Goal: Task Accomplishment & Management: Manage account settings

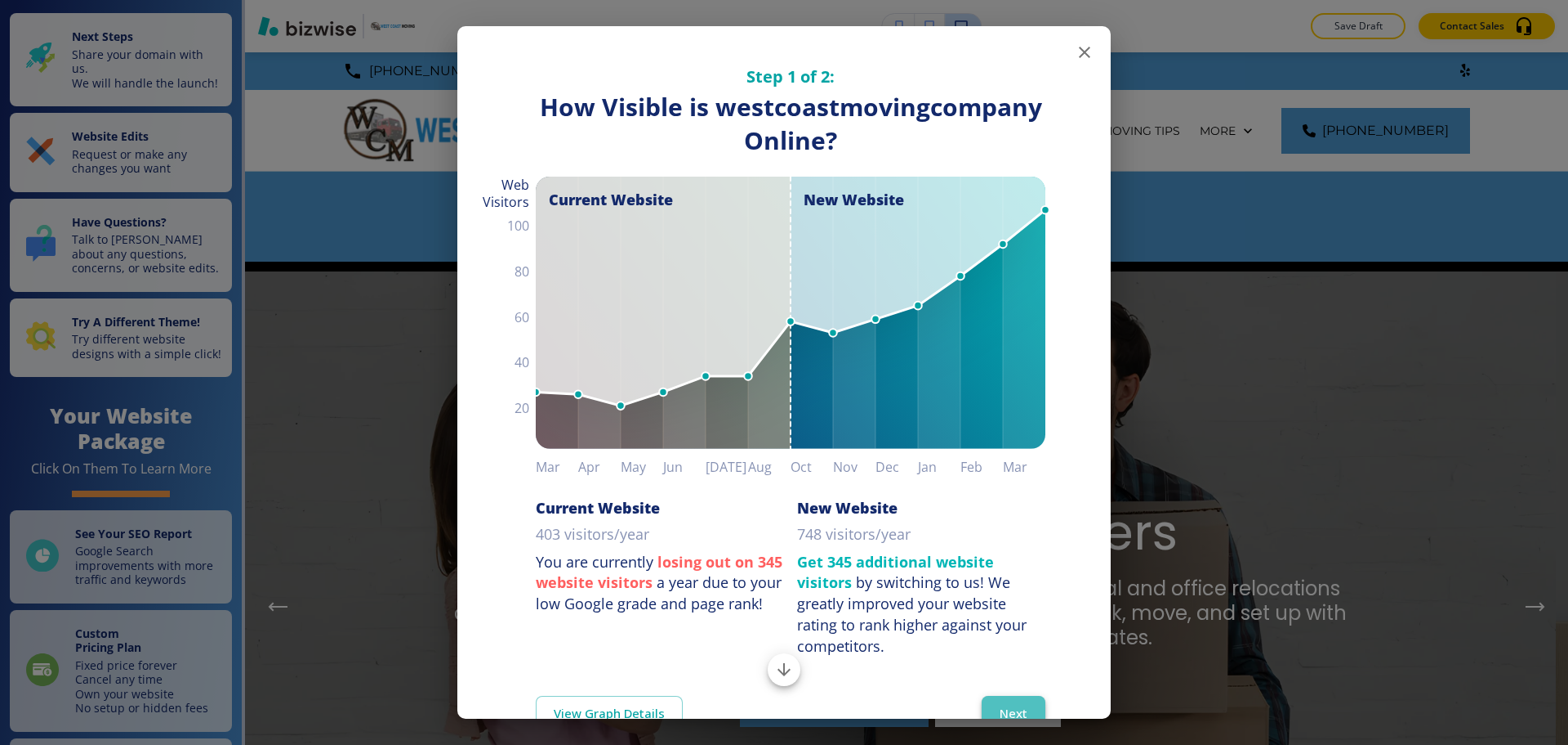
click at [1015, 701] on button "Next" at bounding box center [1014, 713] width 64 height 34
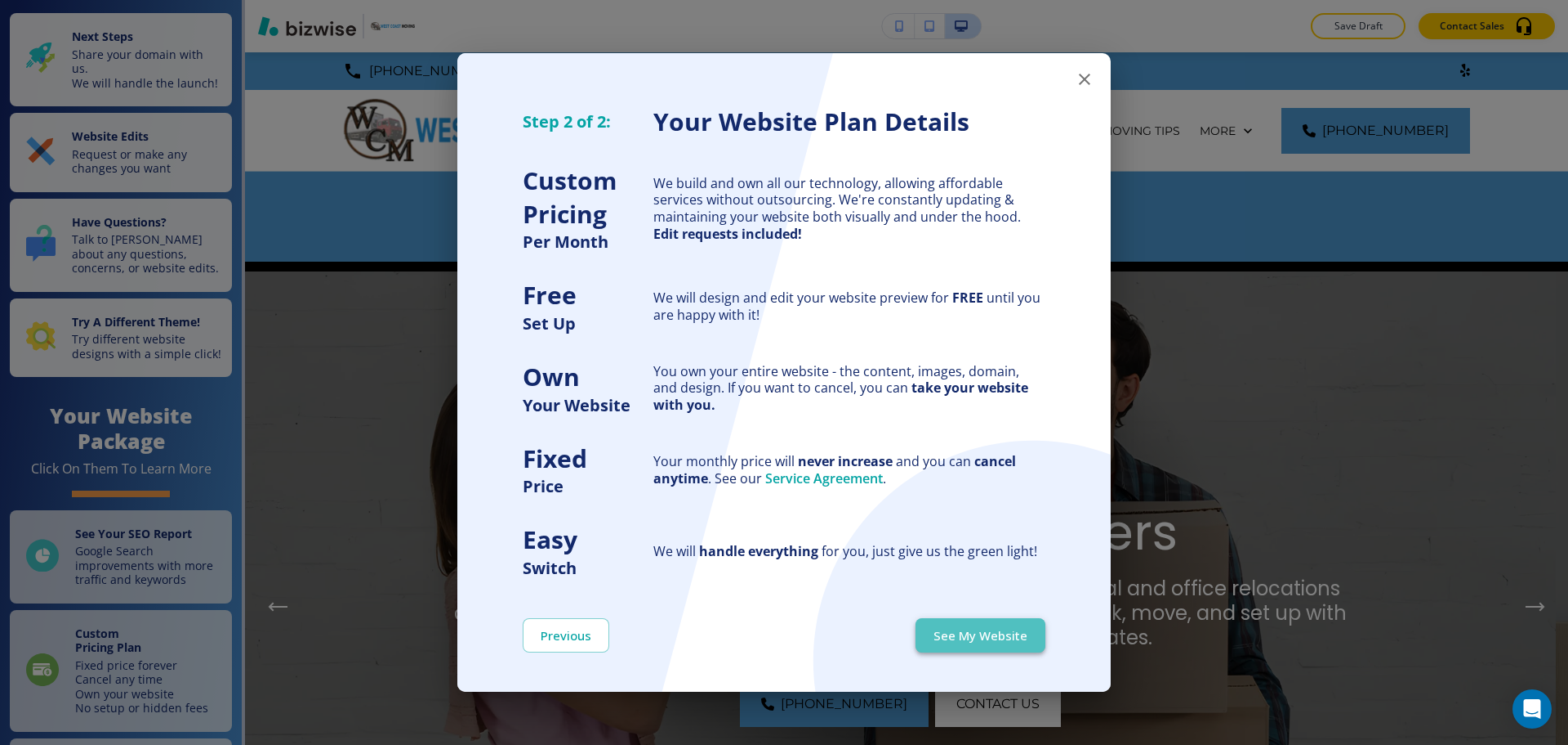
click at [1020, 637] on button "See My Website" at bounding box center [981, 635] width 130 height 34
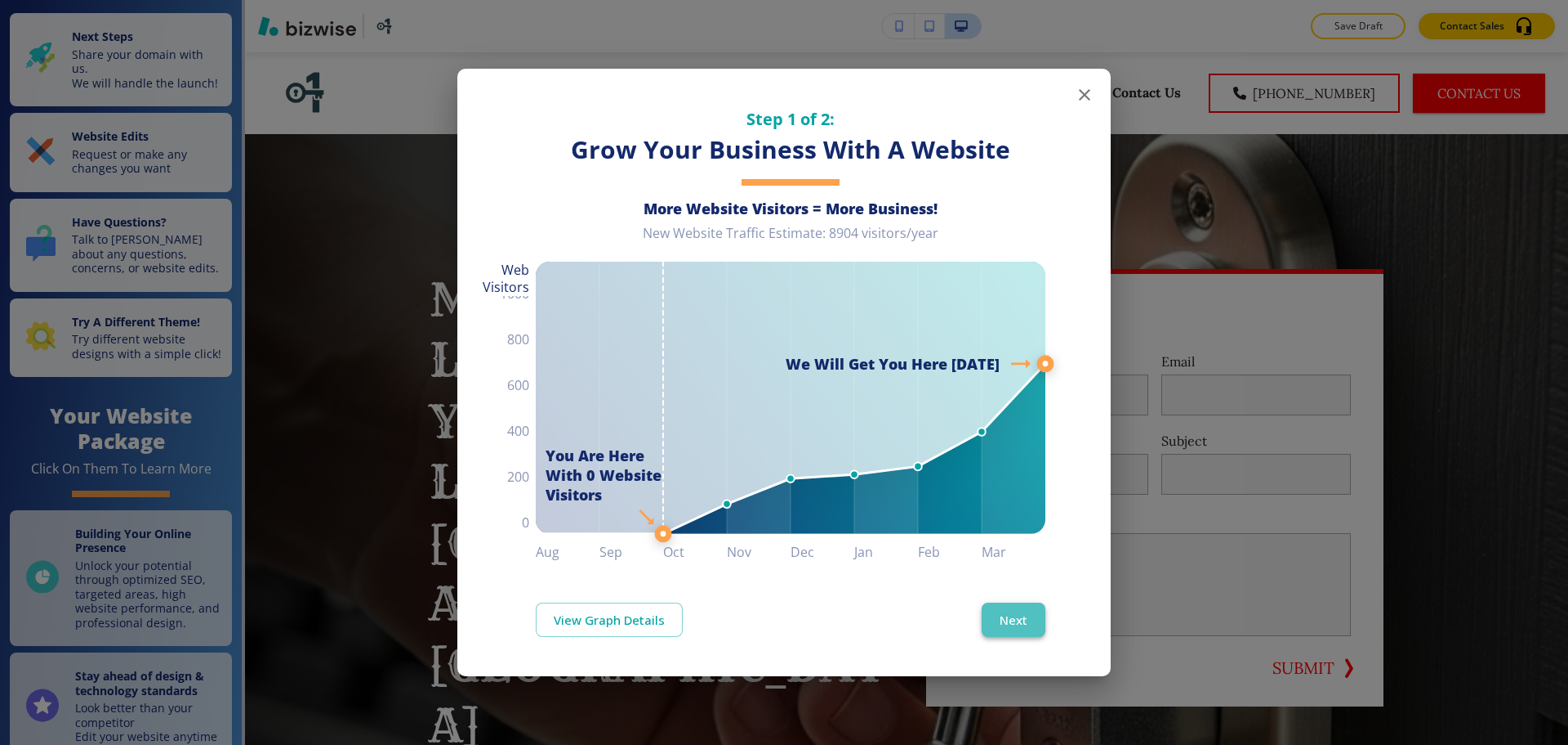
click at [1030, 610] on button "Next" at bounding box center [1014, 619] width 64 height 34
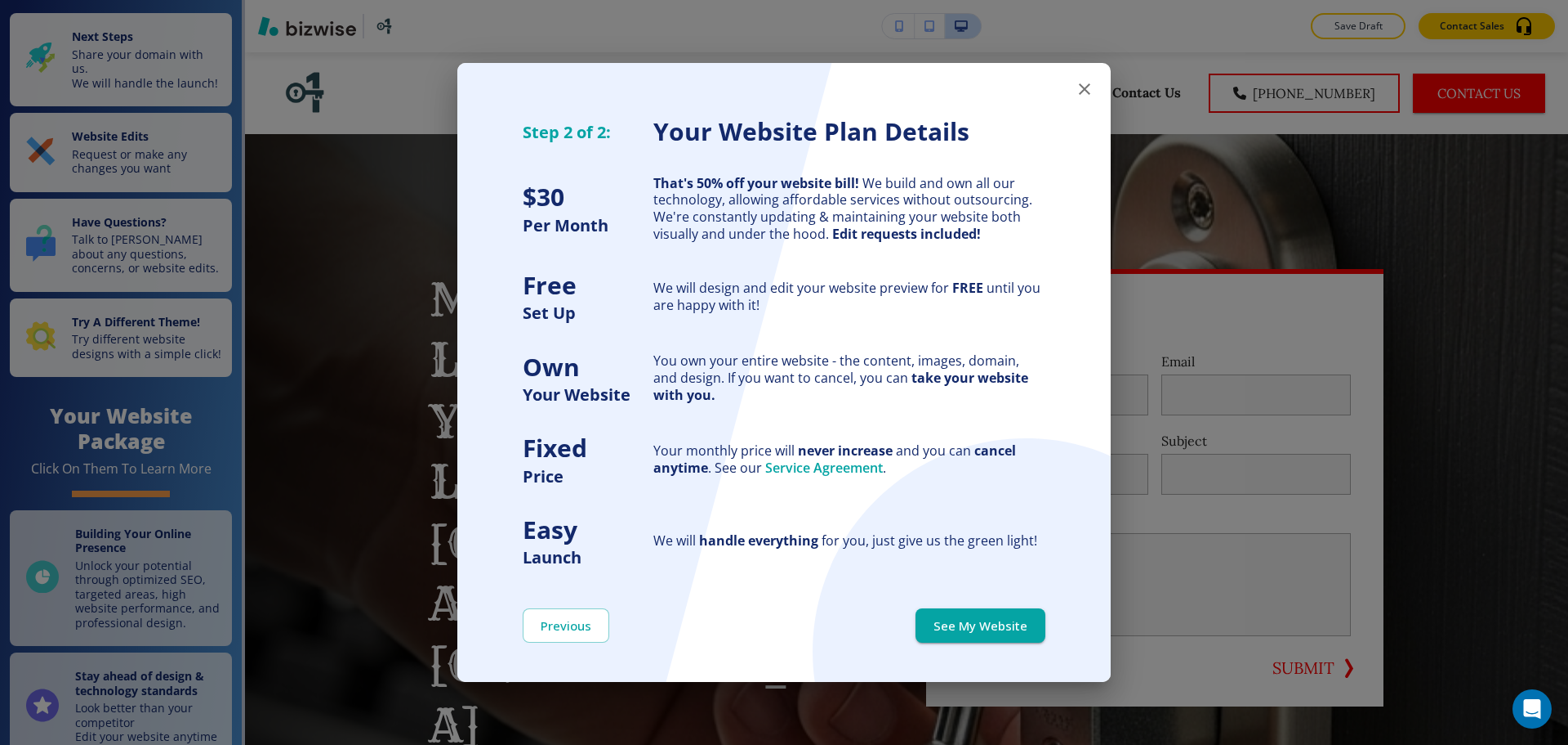
click at [1030, 610] on button "See My Website" at bounding box center [981, 625] width 130 height 34
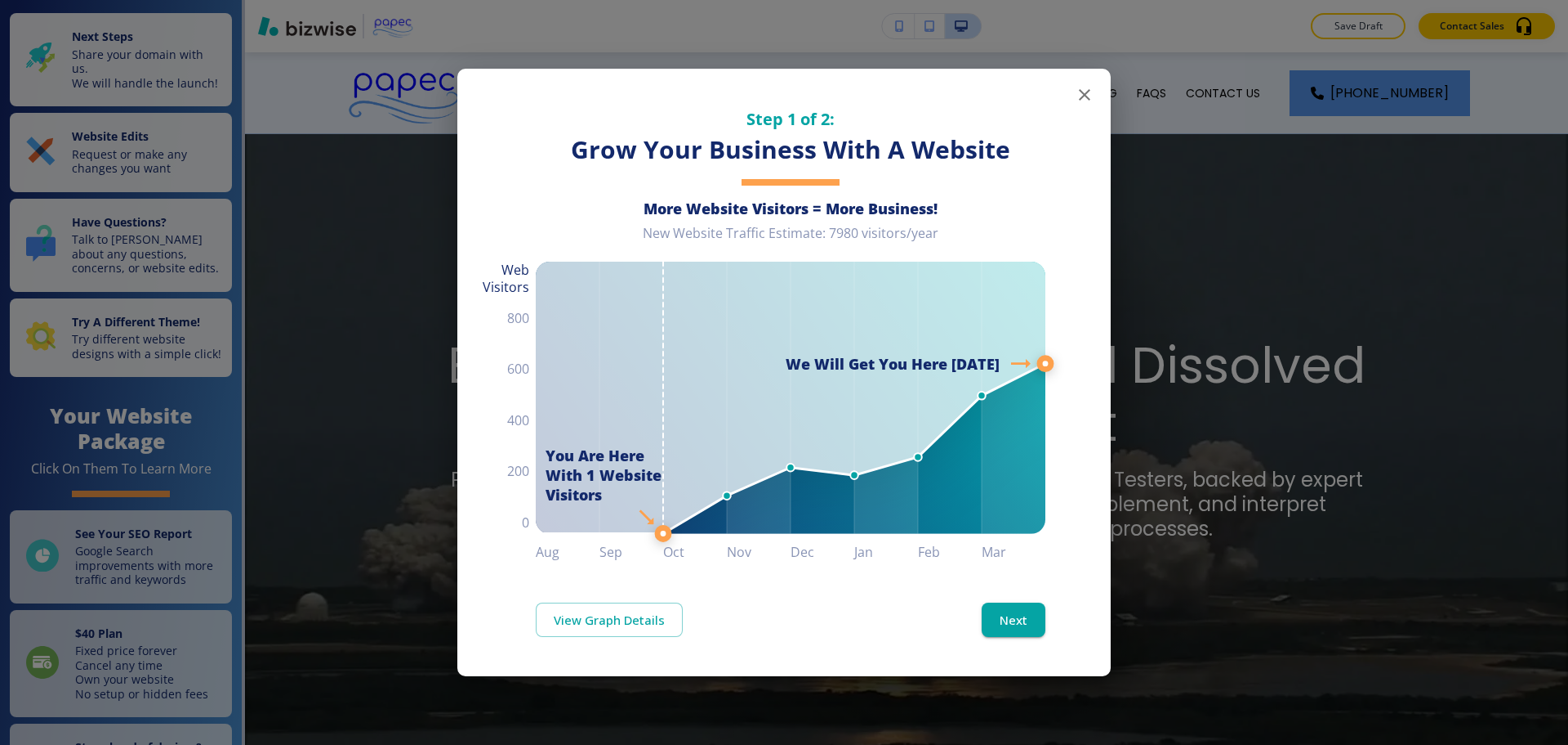
click at [1077, 102] on icon "button" at bounding box center [1084, 94] width 20 height 20
click at [1025, 620] on button "Next" at bounding box center [1014, 619] width 64 height 34
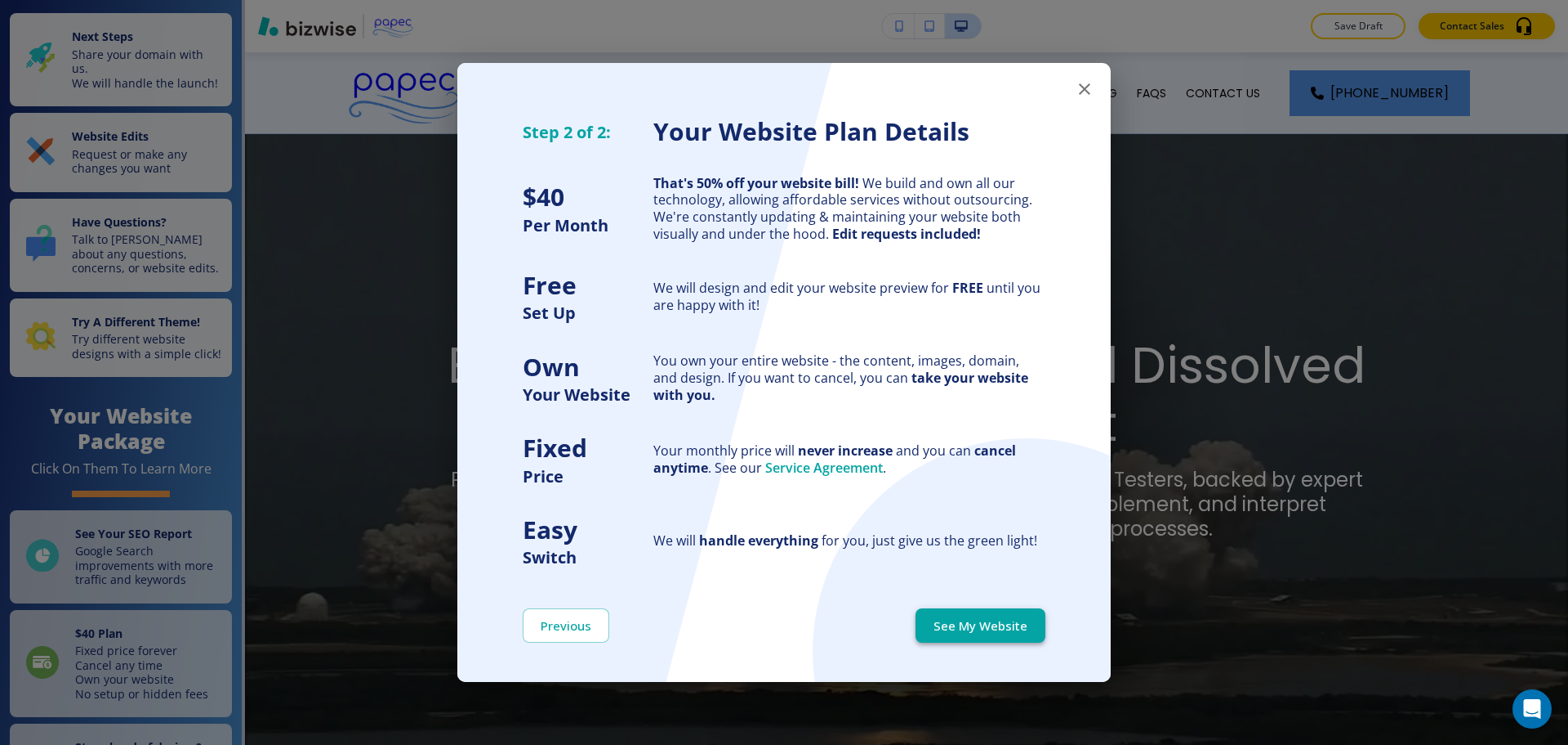
click at [1025, 619] on button "See My Website" at bounding box center [981, 625] width 130 height 34
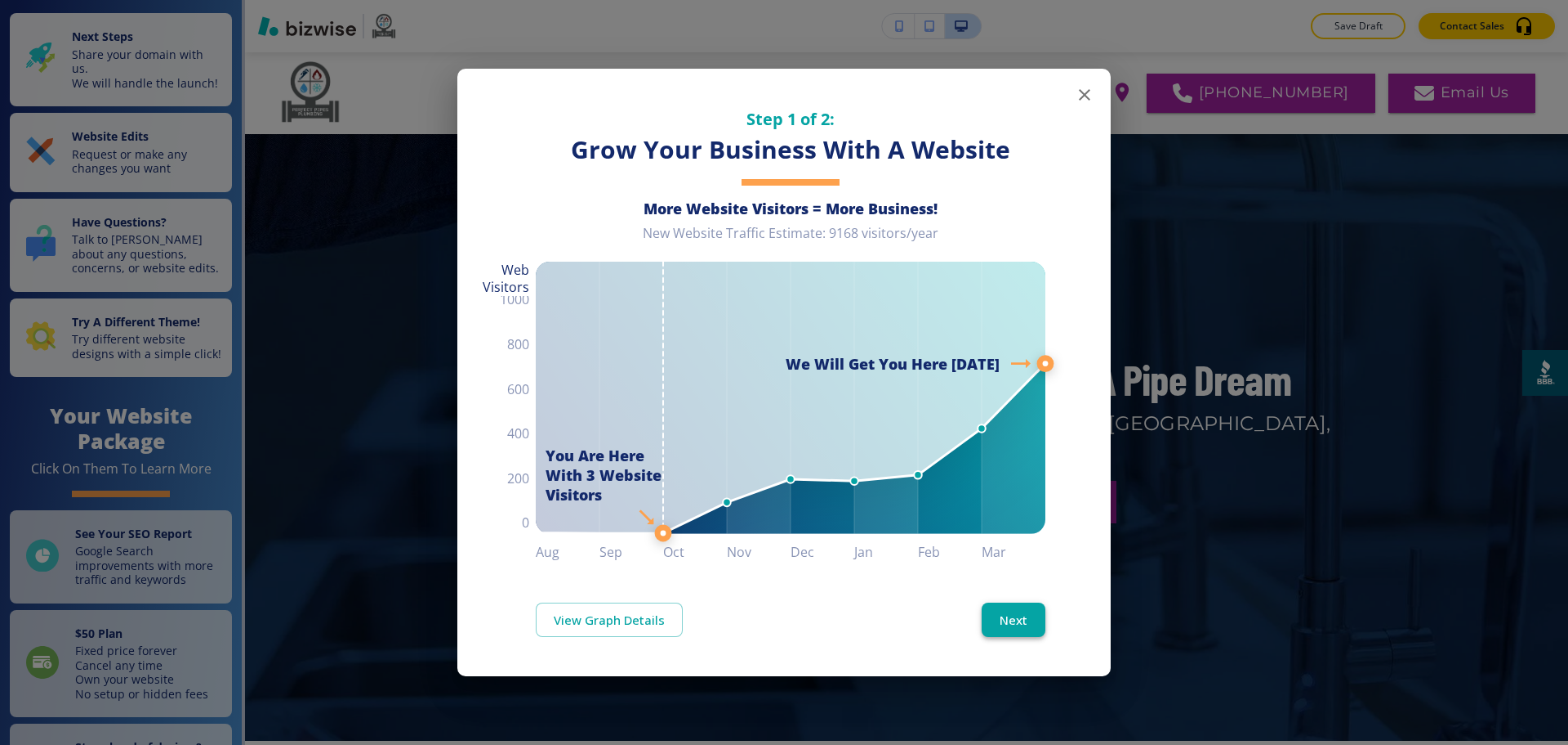
click at [1016, 615] on button "Next" at bounding box center [1014, 619] width 64 height 34
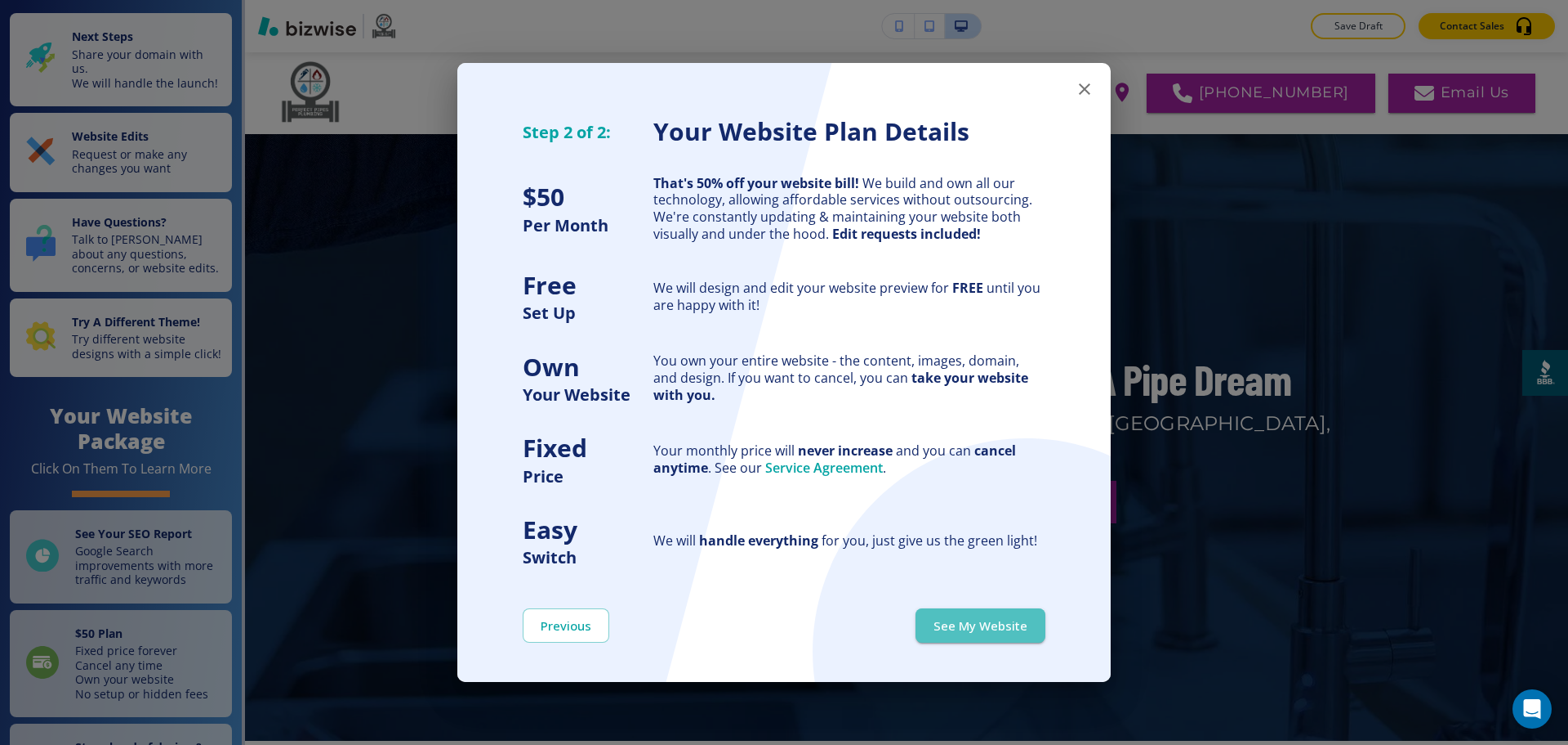
click at [1016, 615] on button "See My Website" at bounding box center [981, 625] width 130 height 34
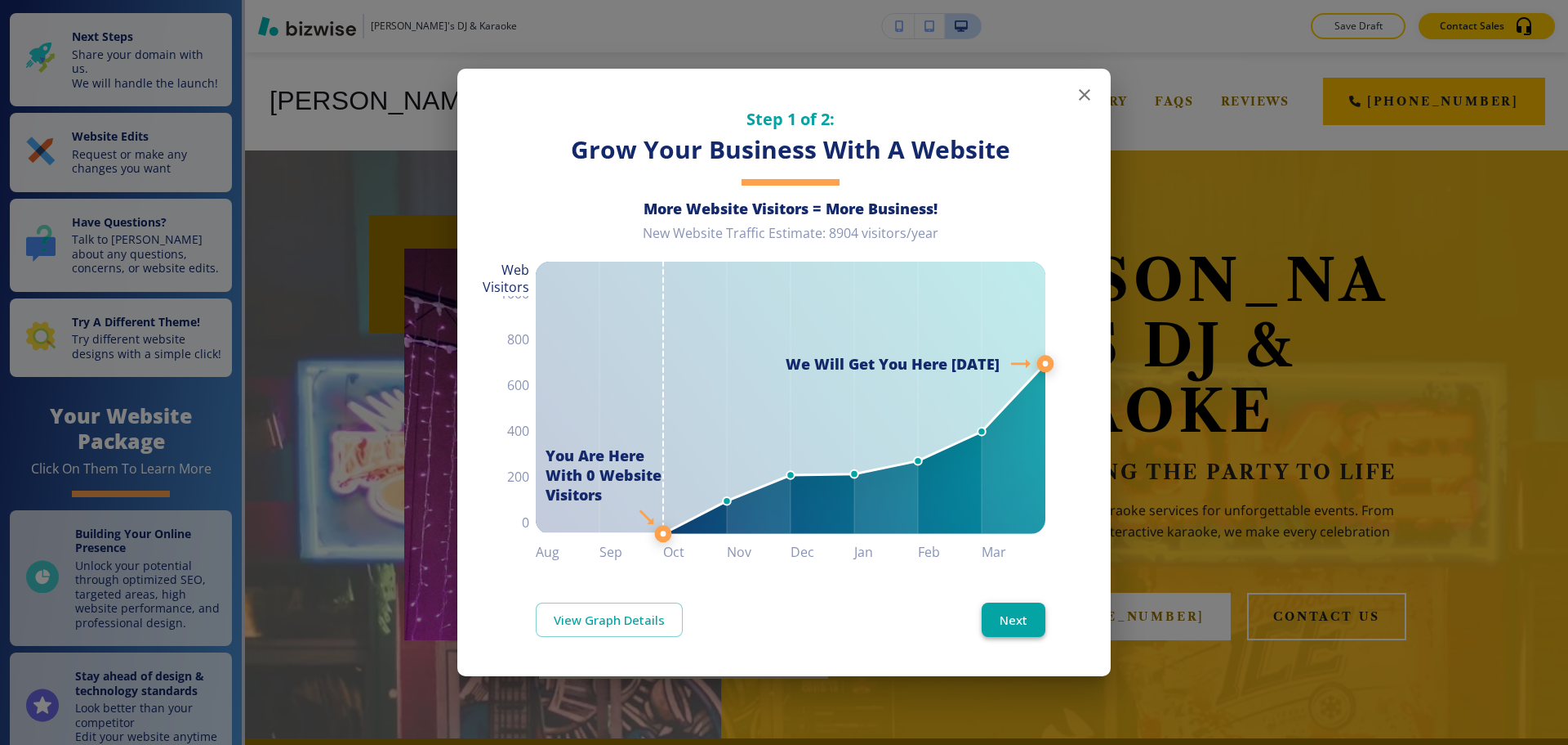
click at [1038, 623] on button "Next" at bounding box center [1014, 619] width 64 height 34
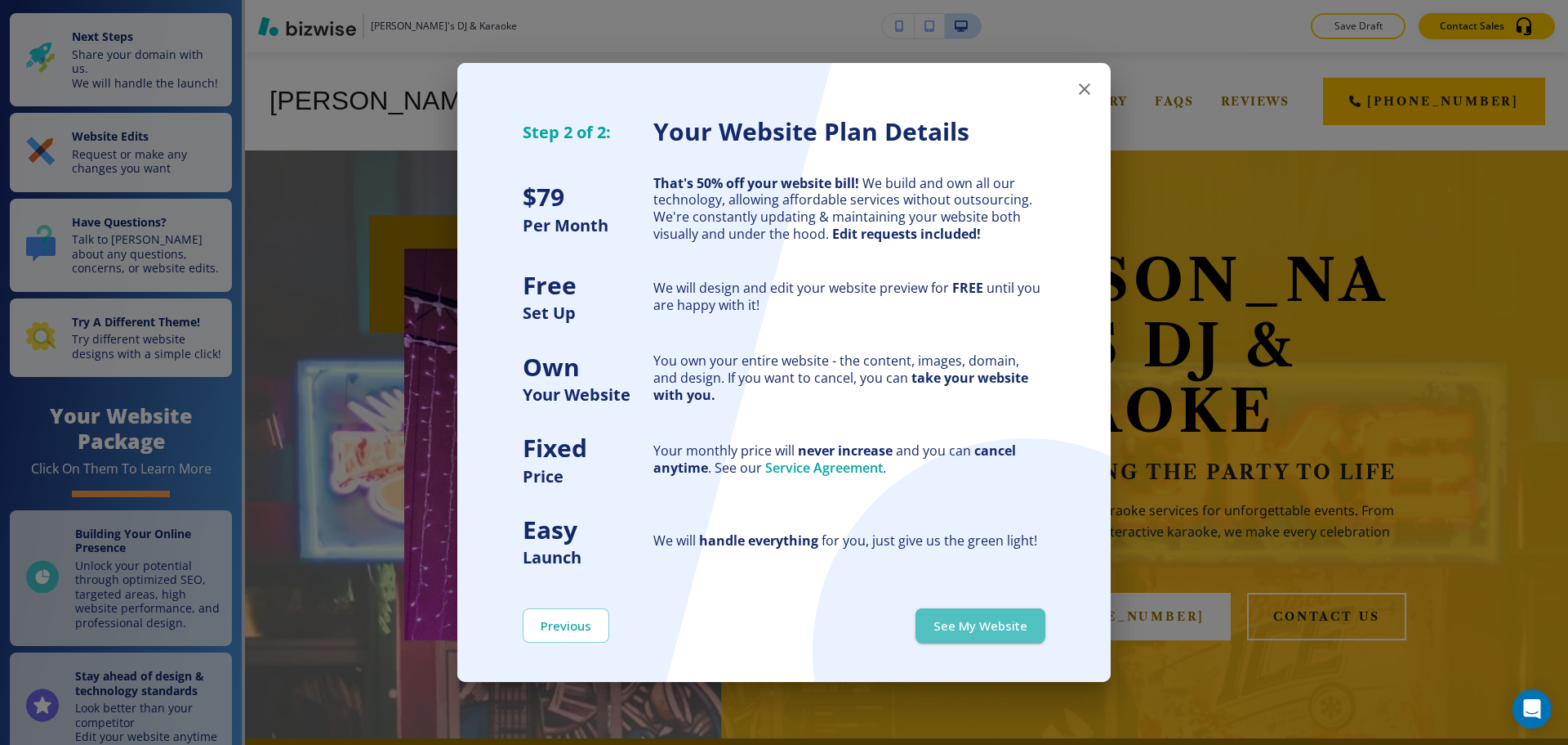
click at [1038, 623] on button "See My Website" at bounding box center [981, 625] width 130 height 34
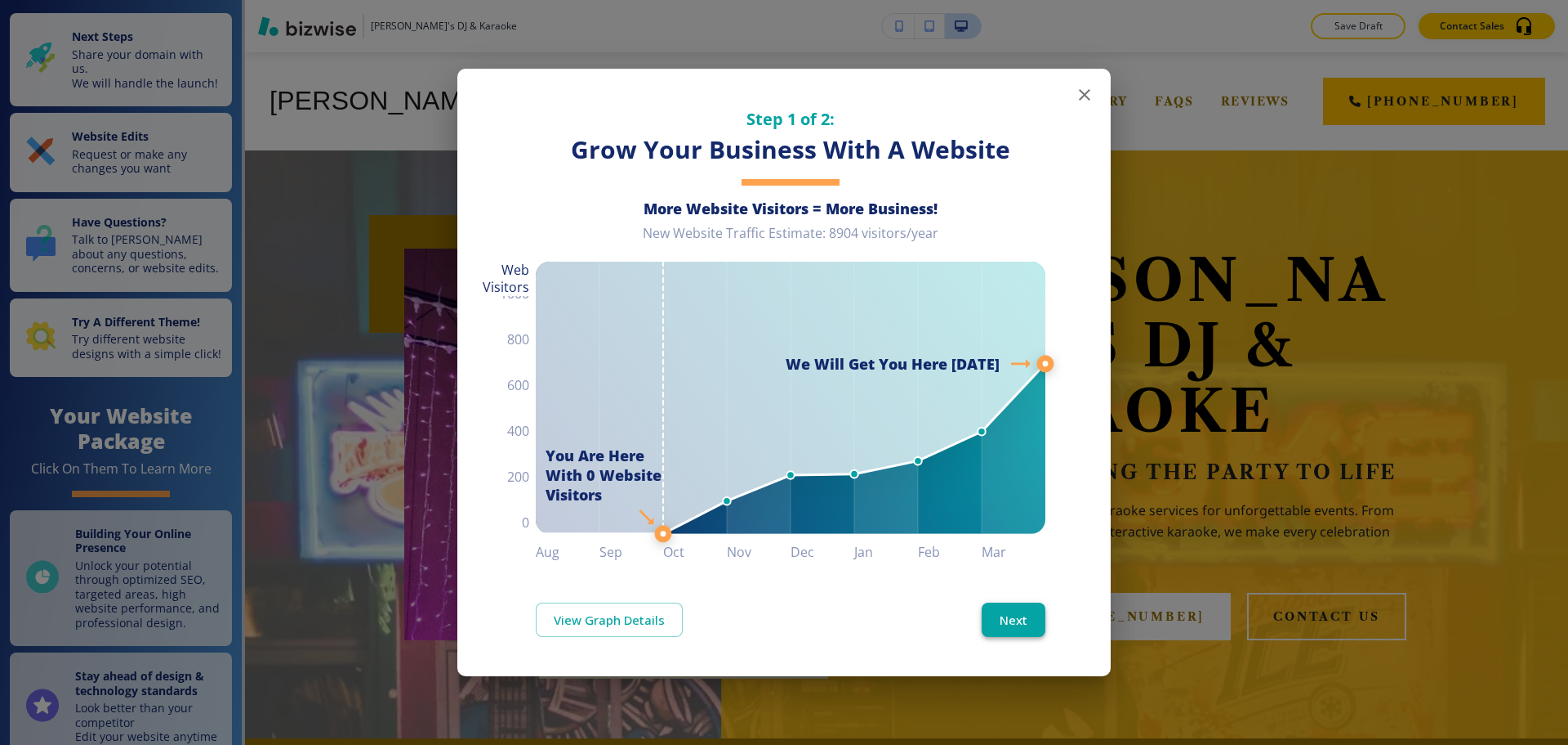
click at [1007, 610] on button "Next" at bounding box center [1014, 619] width 64 height 34
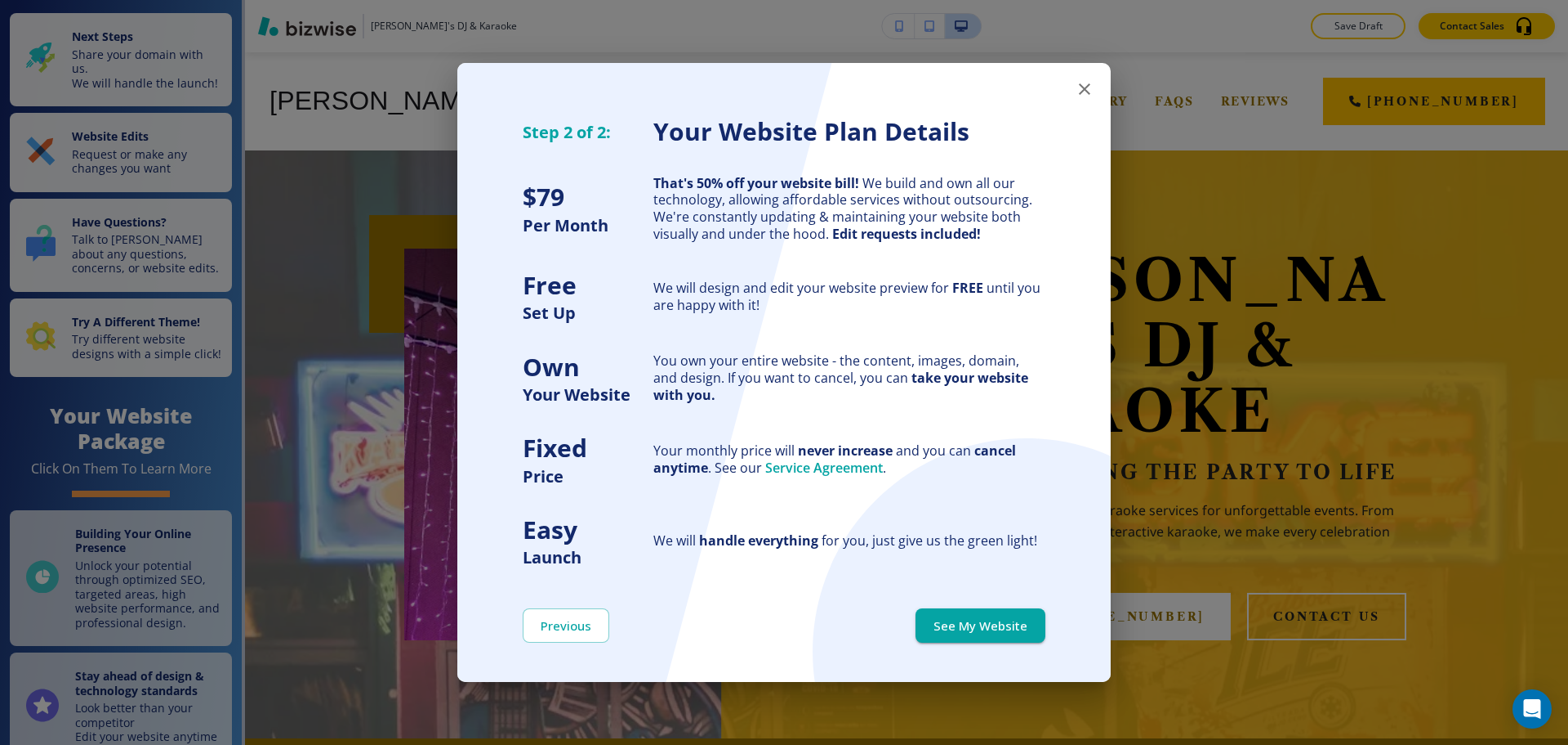
click at [1007, 610] on button "See My Website" at bounding box center [981, 625] width 130 height 34
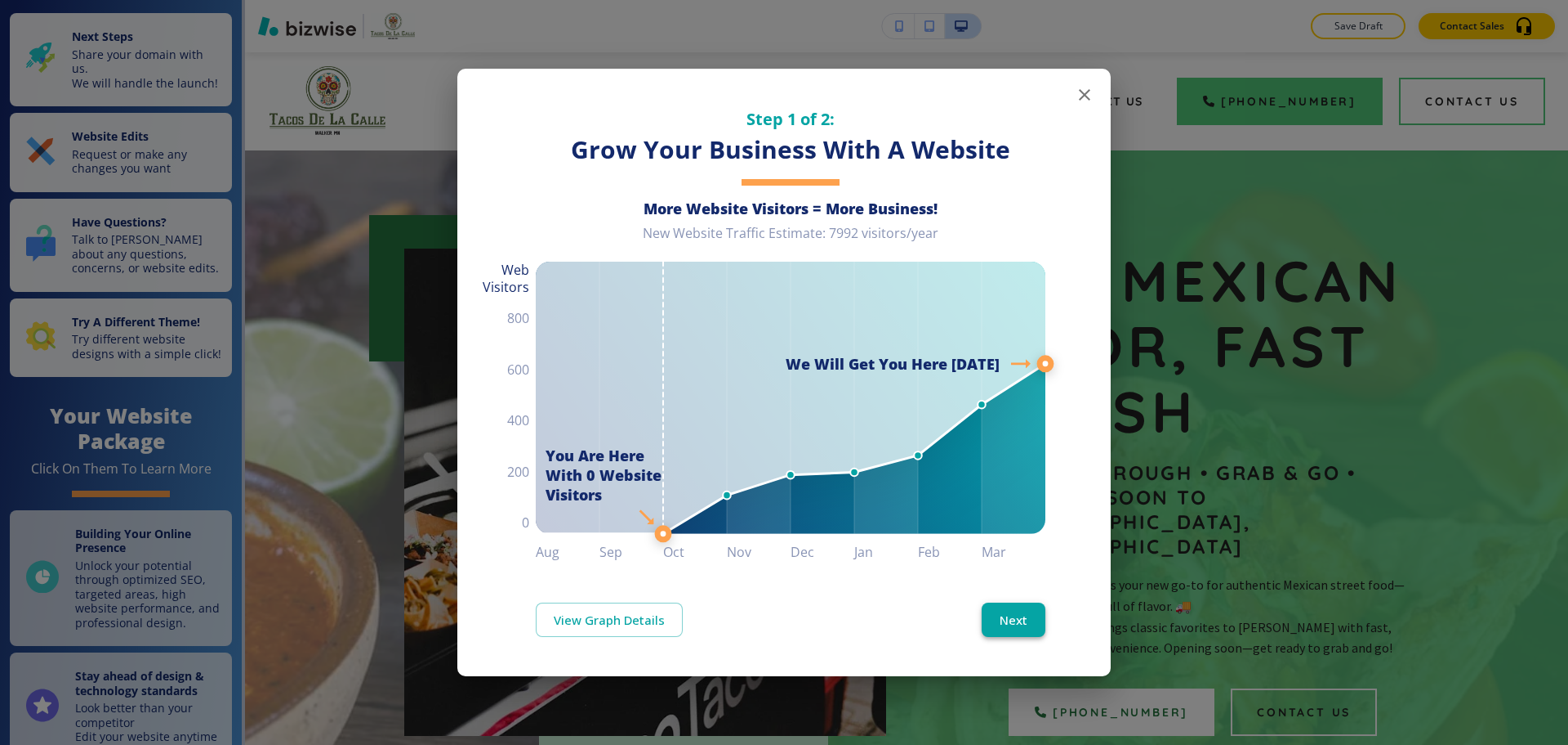
click at [1031, 613] on button "Next" at bounding box center [1014, 619] width 64 height 34
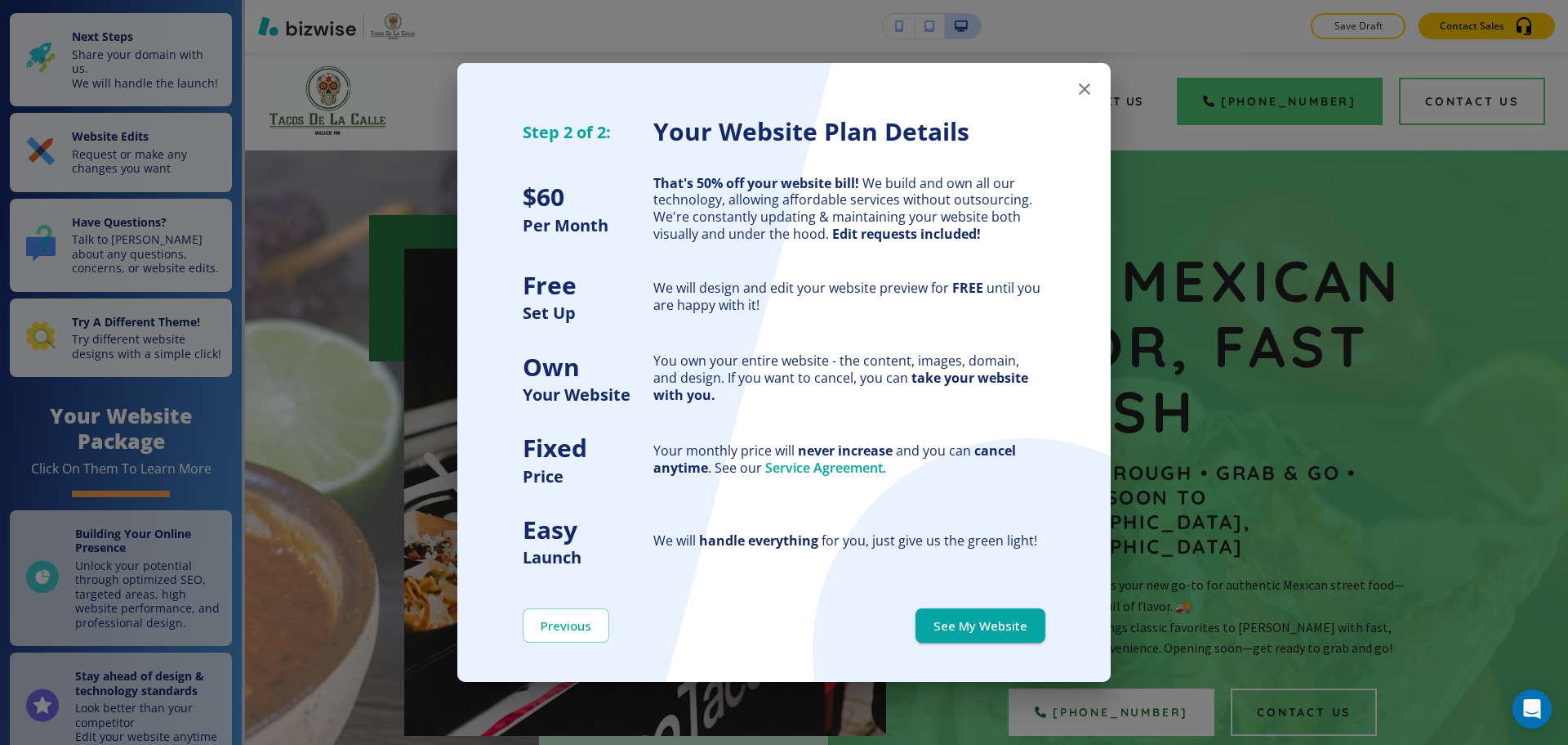
click at [1031, 613] on button "See My Website" at bounding box center [981, 625] width 130 height 34
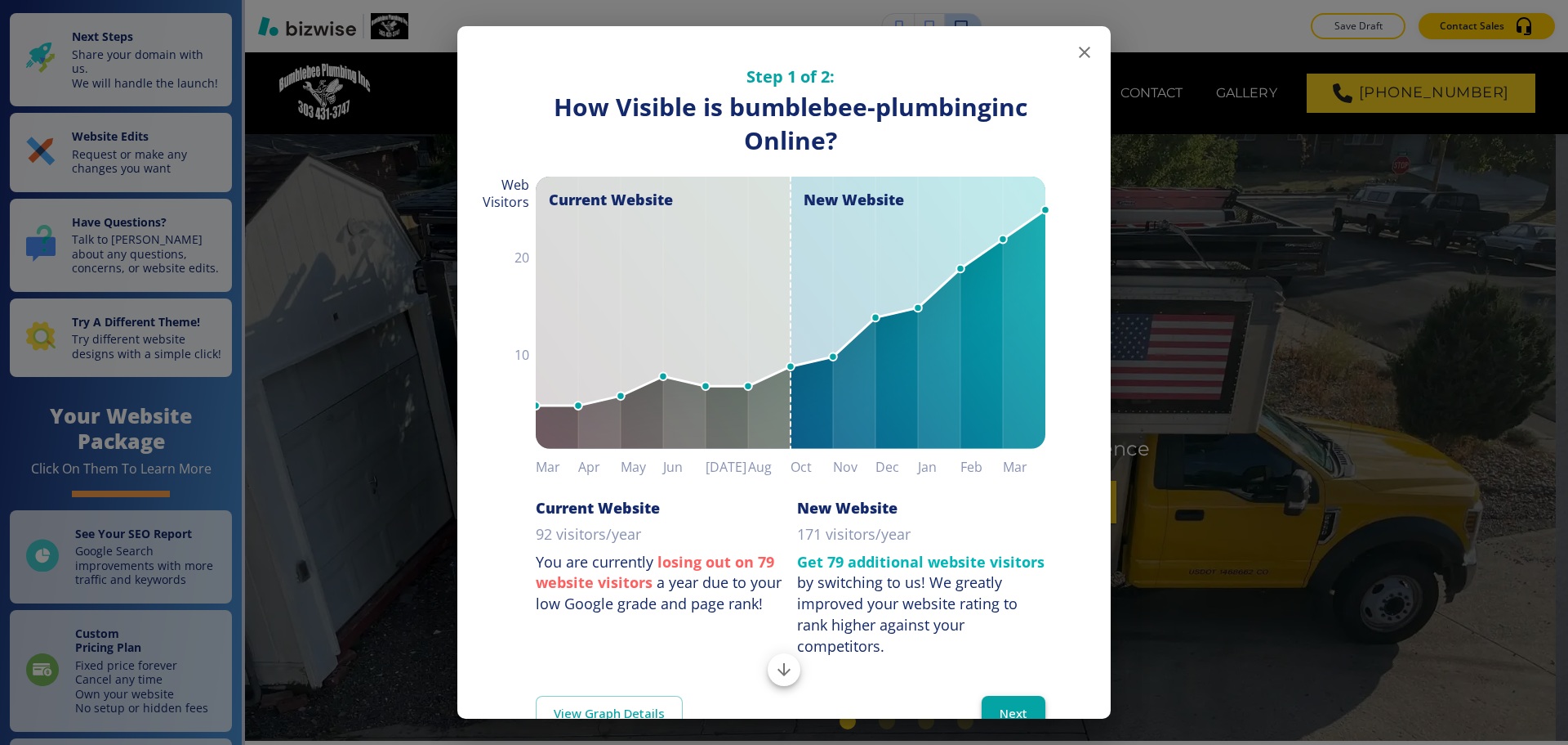
click at [982, 702] on button "Next" at bounding box center [1014, 713] width 64 height 34
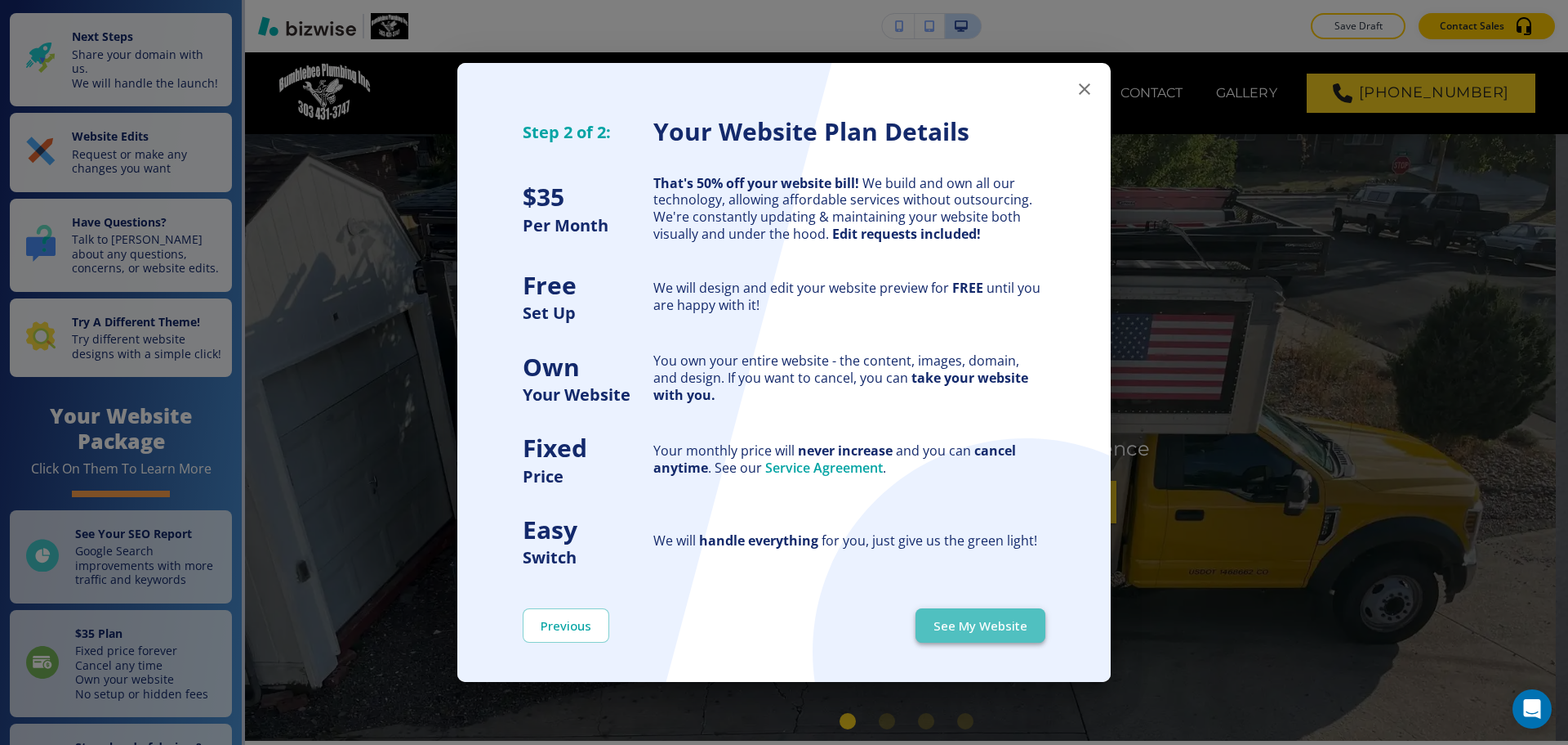
click at [992, 640] on button "See My Website" at bounding box center [981, 625] width 130 height 34
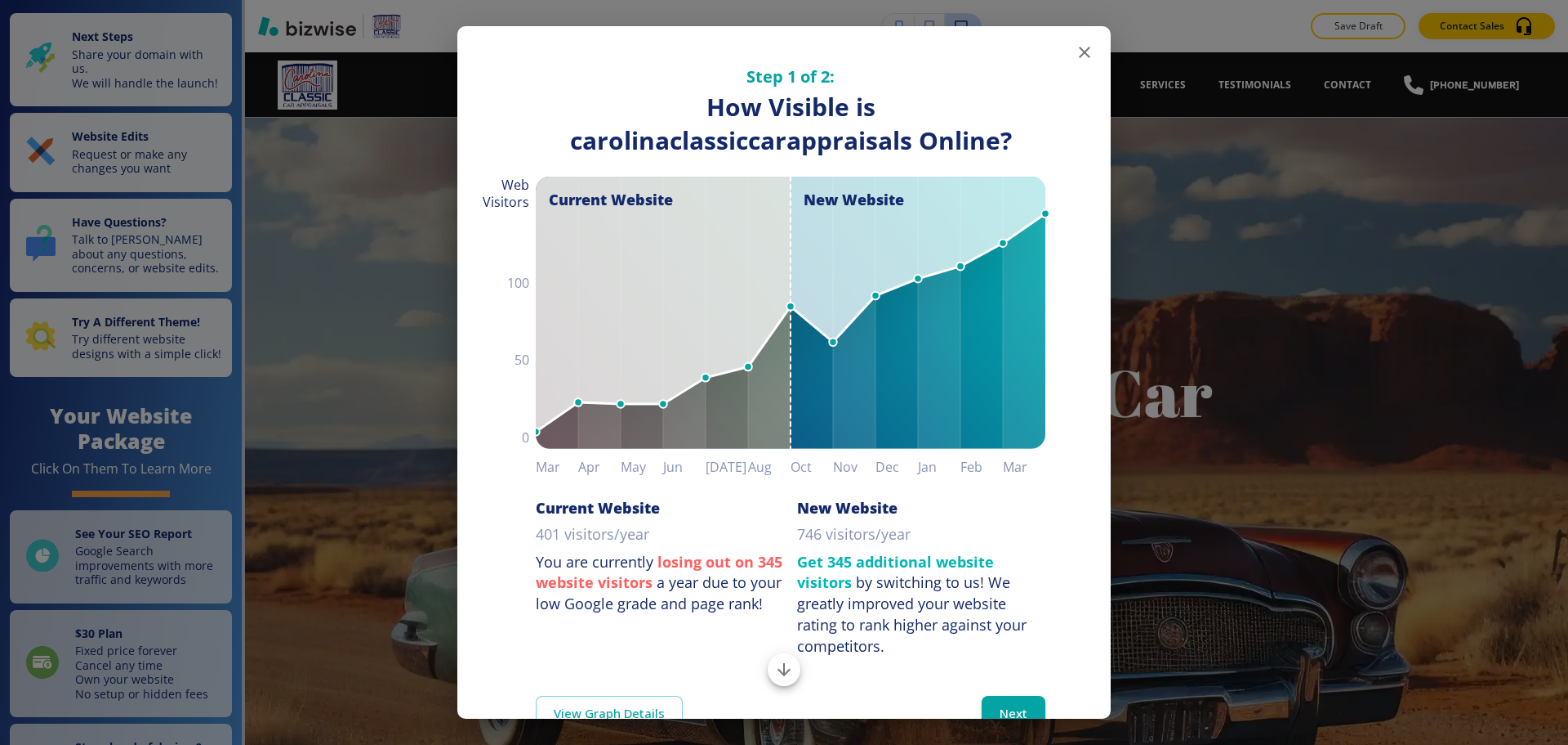
click at [1027, 709] on button "Next" at bounding box center [1014, 713] width 64 height 34
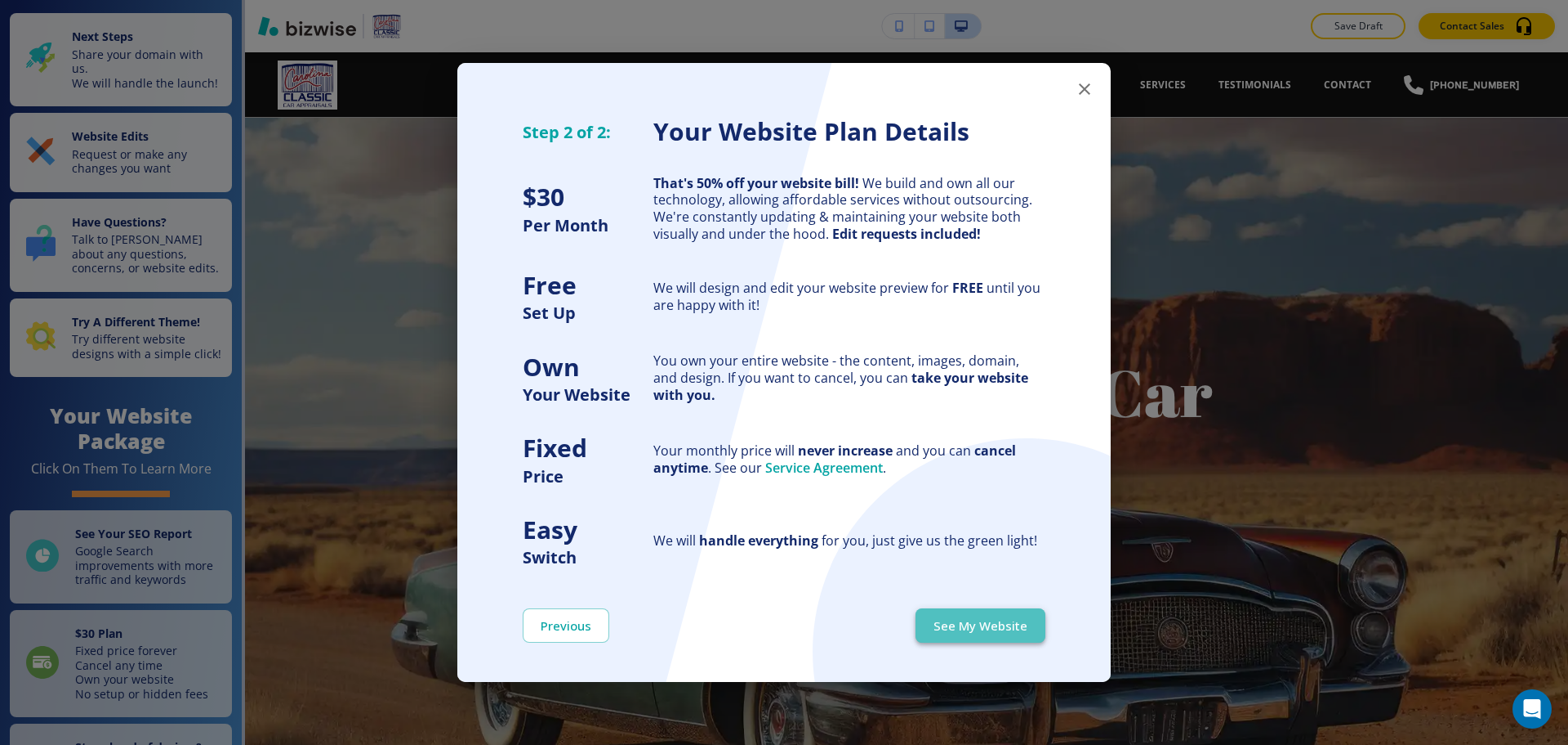
click at [999, 639] on button "See My Website" at bounding box center [981, 625] width 130 height 34
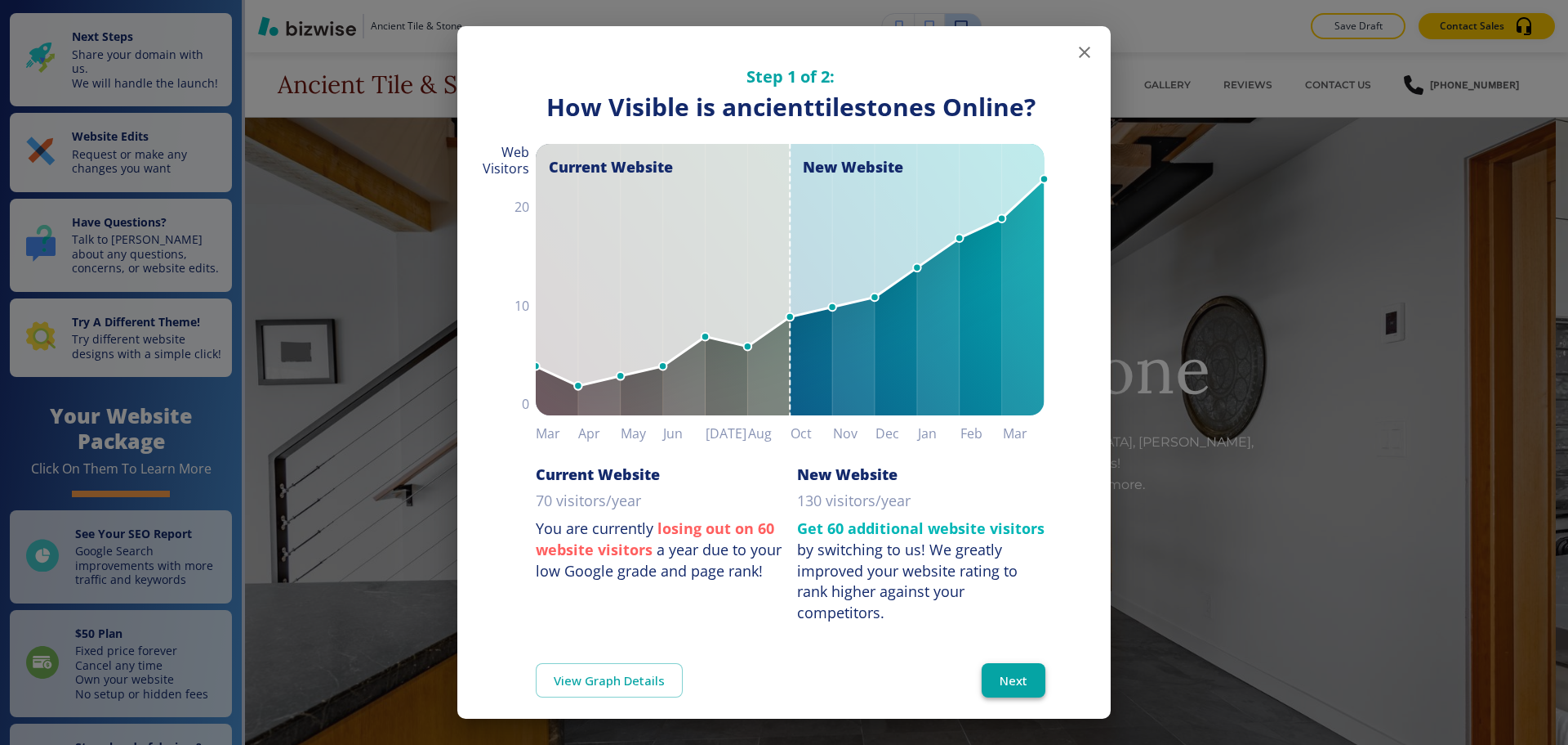
click at [1020, 673] on button "Next" at bounding box center [1014, 680] width 64 height 34
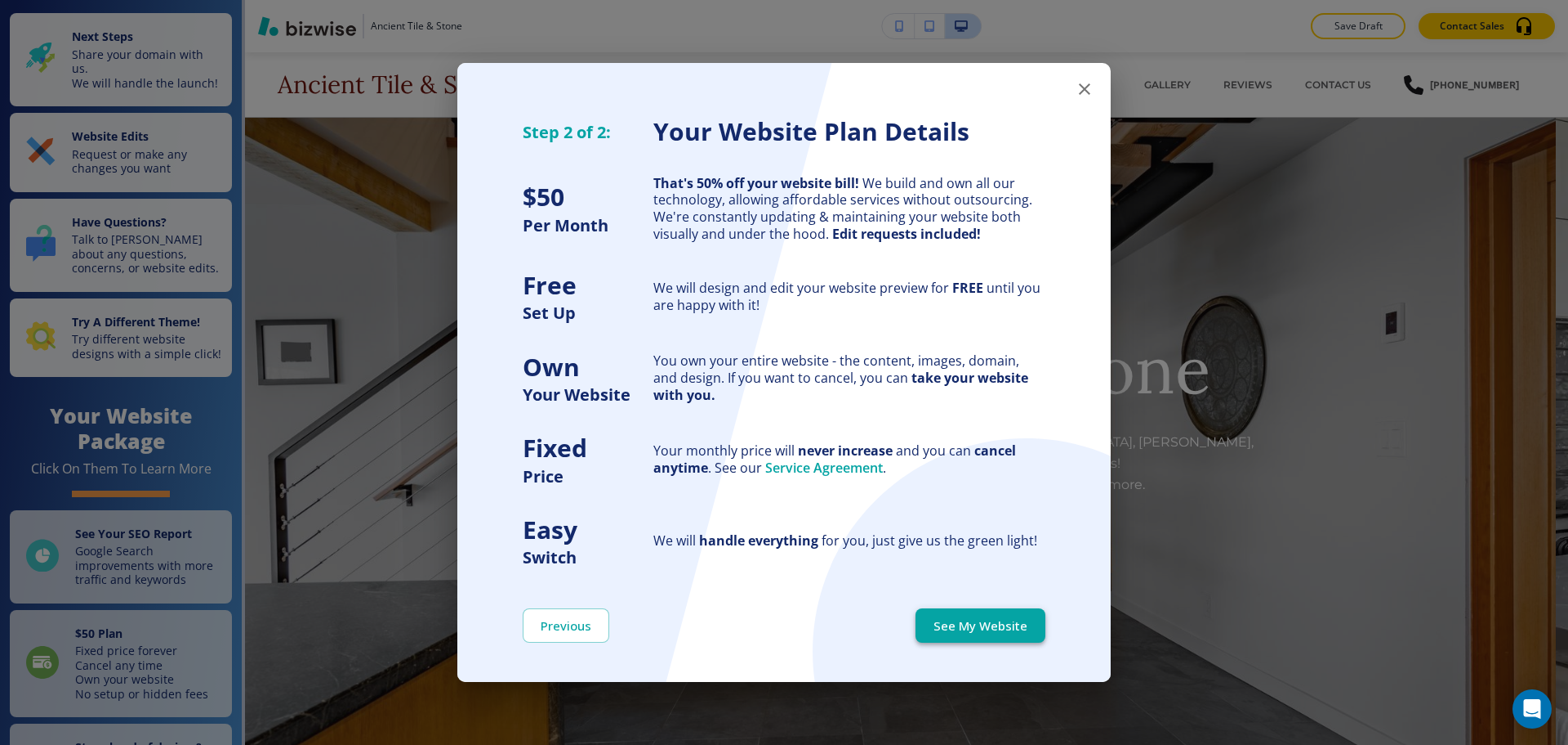
click at [1018, 632] on button "See My Website" at bounding box center [981, 625] width 130 height 34
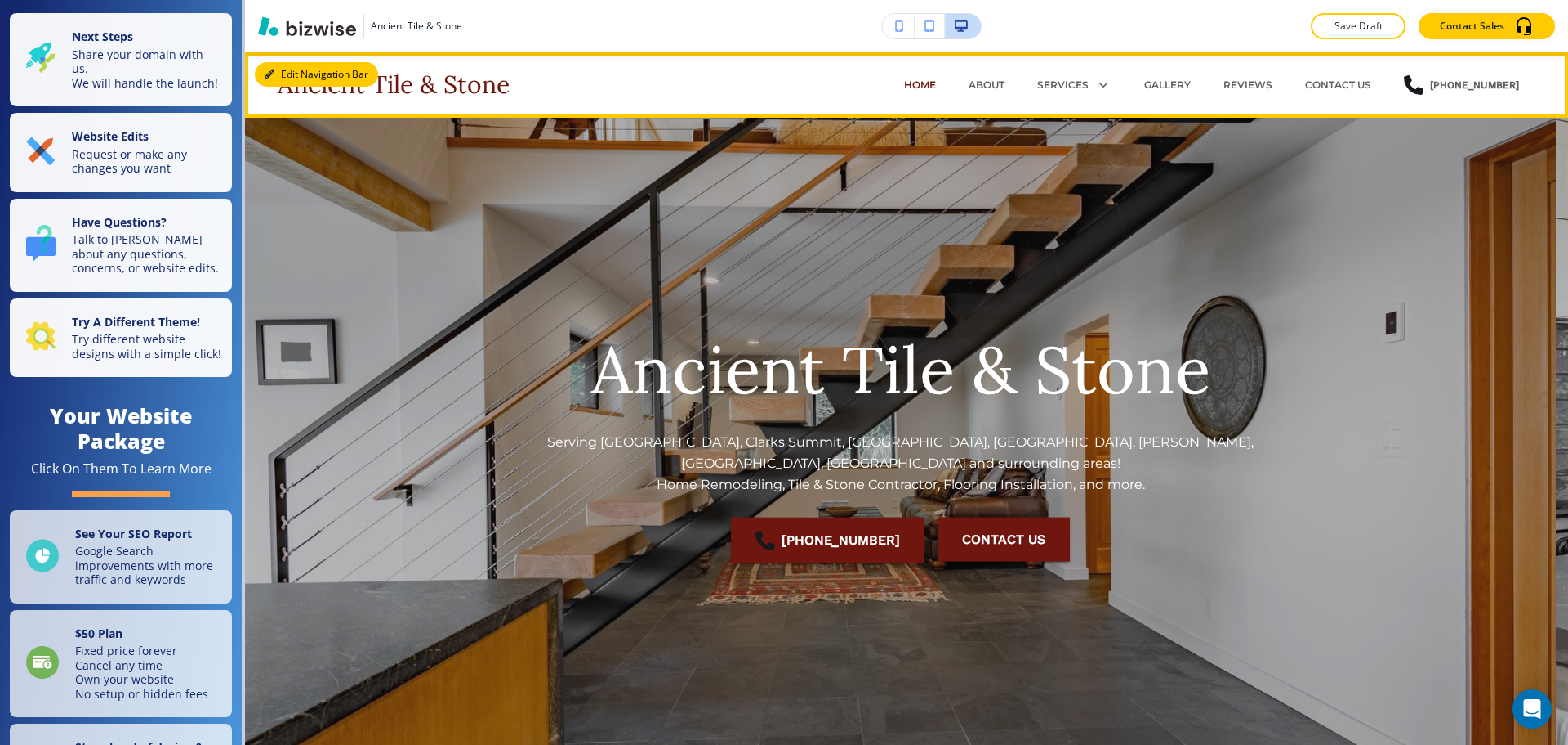
click at [304, 69] on button "Edit Navigation Bar" at bounding box center [316, 74] width 123 height 25
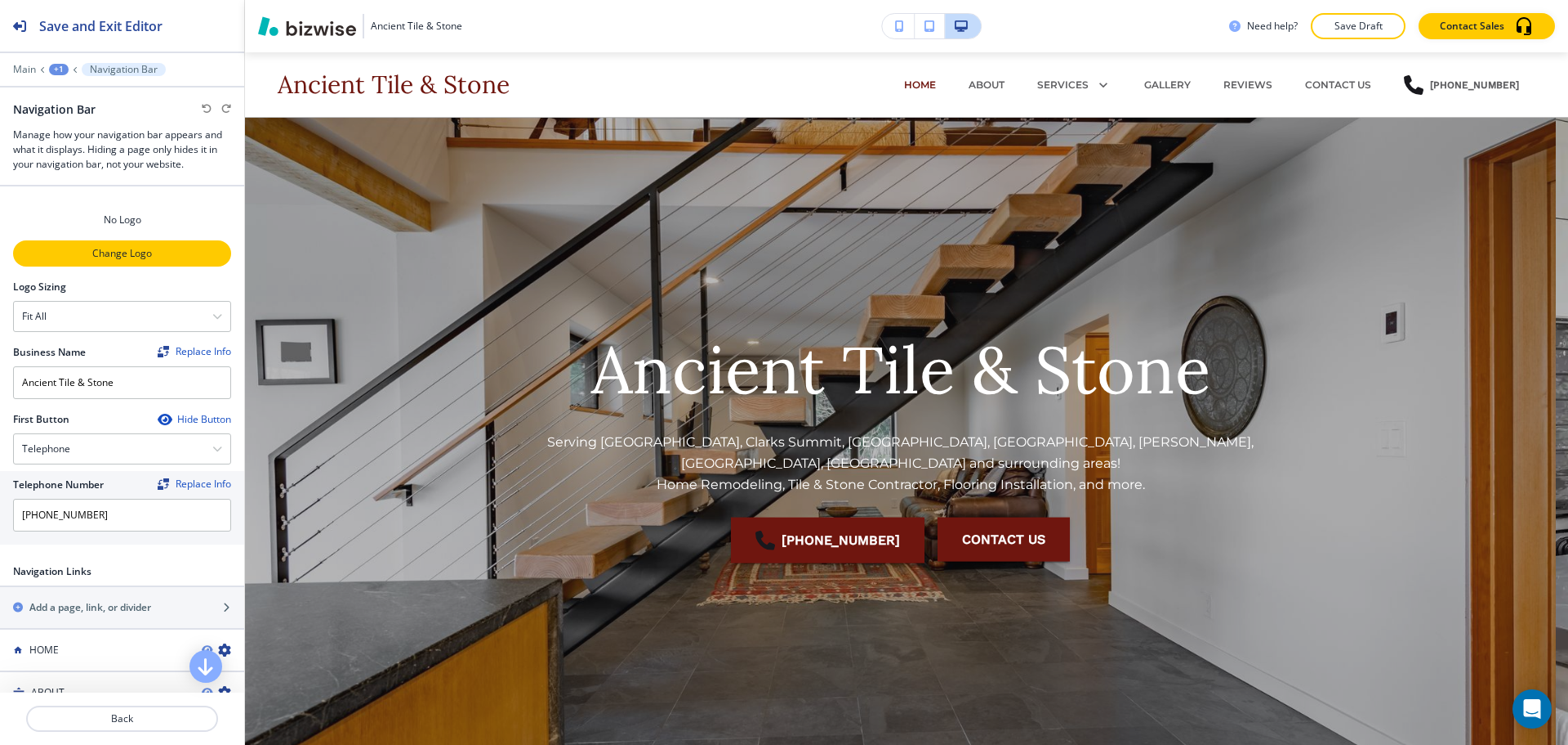
click at [131, 248] on p "Change Logo" at bounding box center [121, 253] width 215 height 14
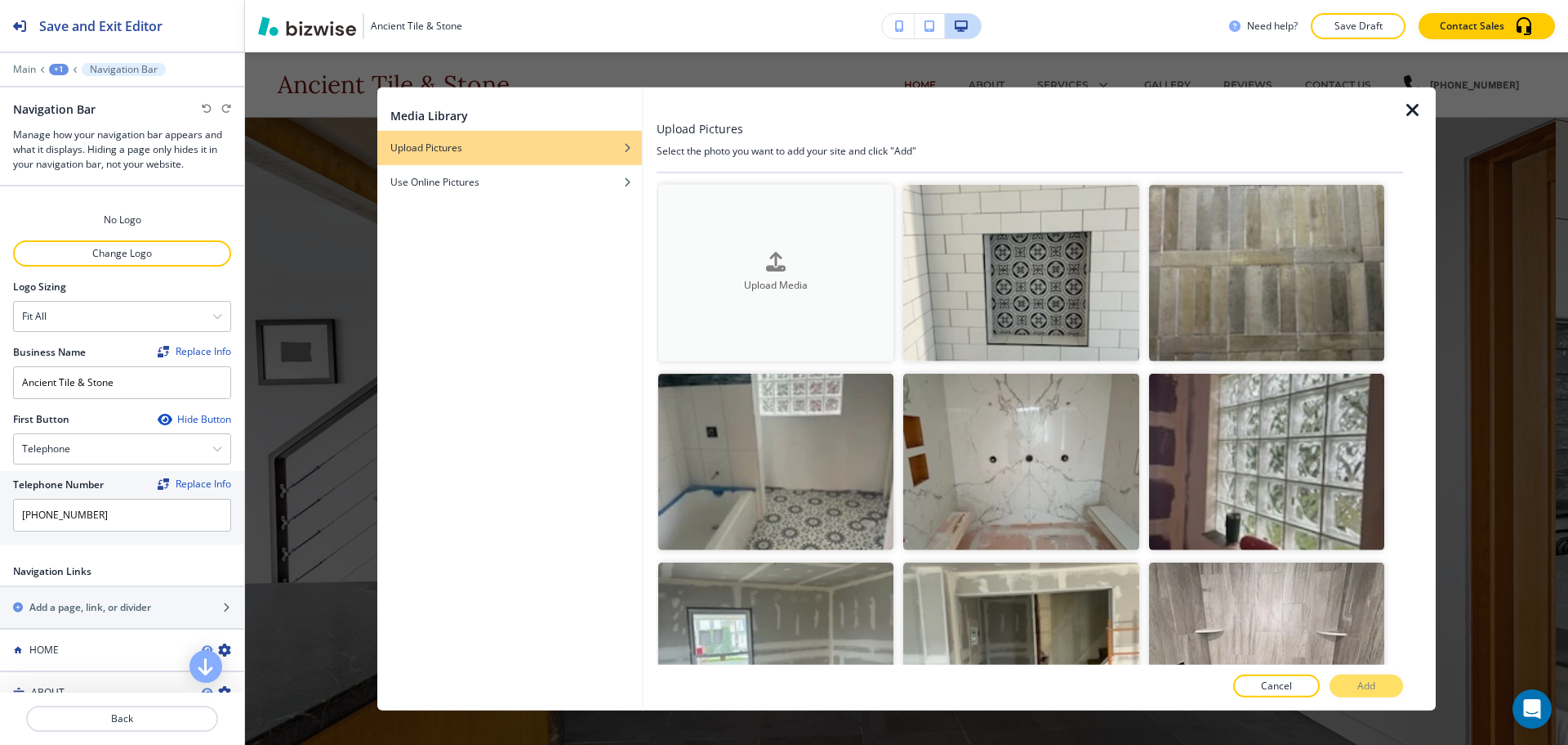
click at [803, 269] on div "Upload Media" at bounding box center [775, 272] width 235 height 42
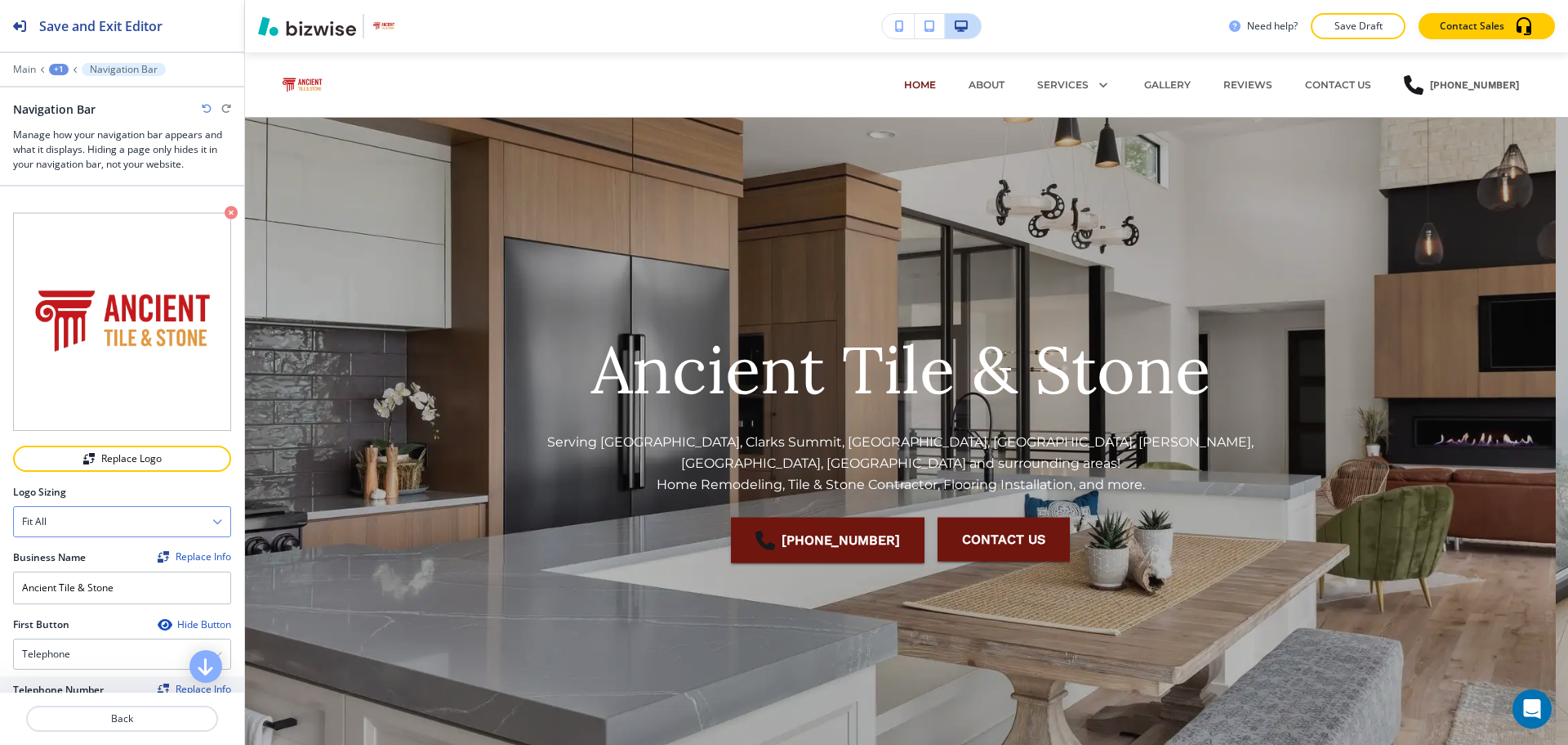
click at [125, 507] on div "Fit all" at bounding box center [121, 522] width 216 height 30
click at [92, 571] on h4 "Fit to length" at bounding box center [122, 578] width 200 height 14
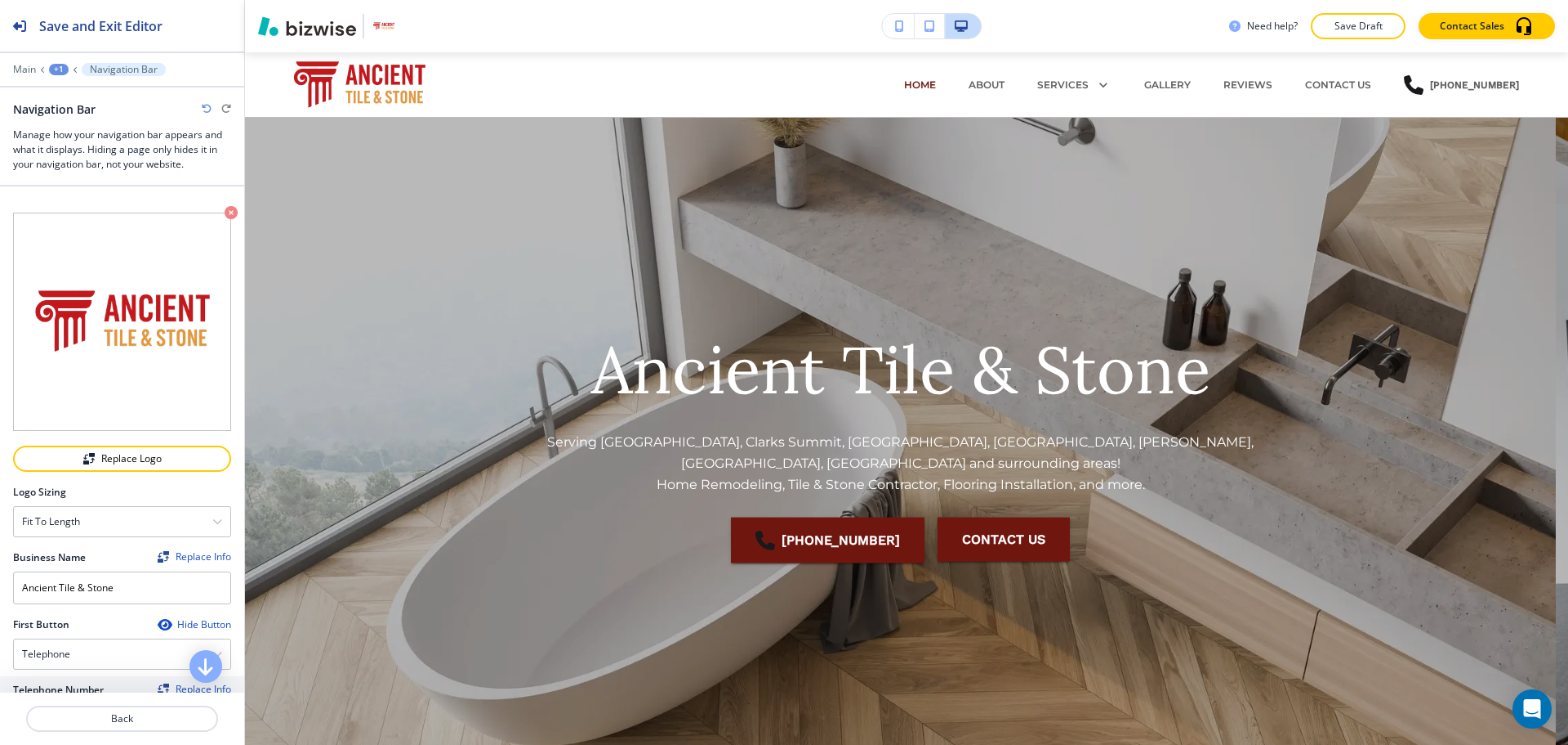
click at [1374, 26] on p "Save Draft" at bounding box center [1358, 25] width 53 height 14
click at [907, 25] on button "button" at bounding box center [898, 25] width 32 height 25
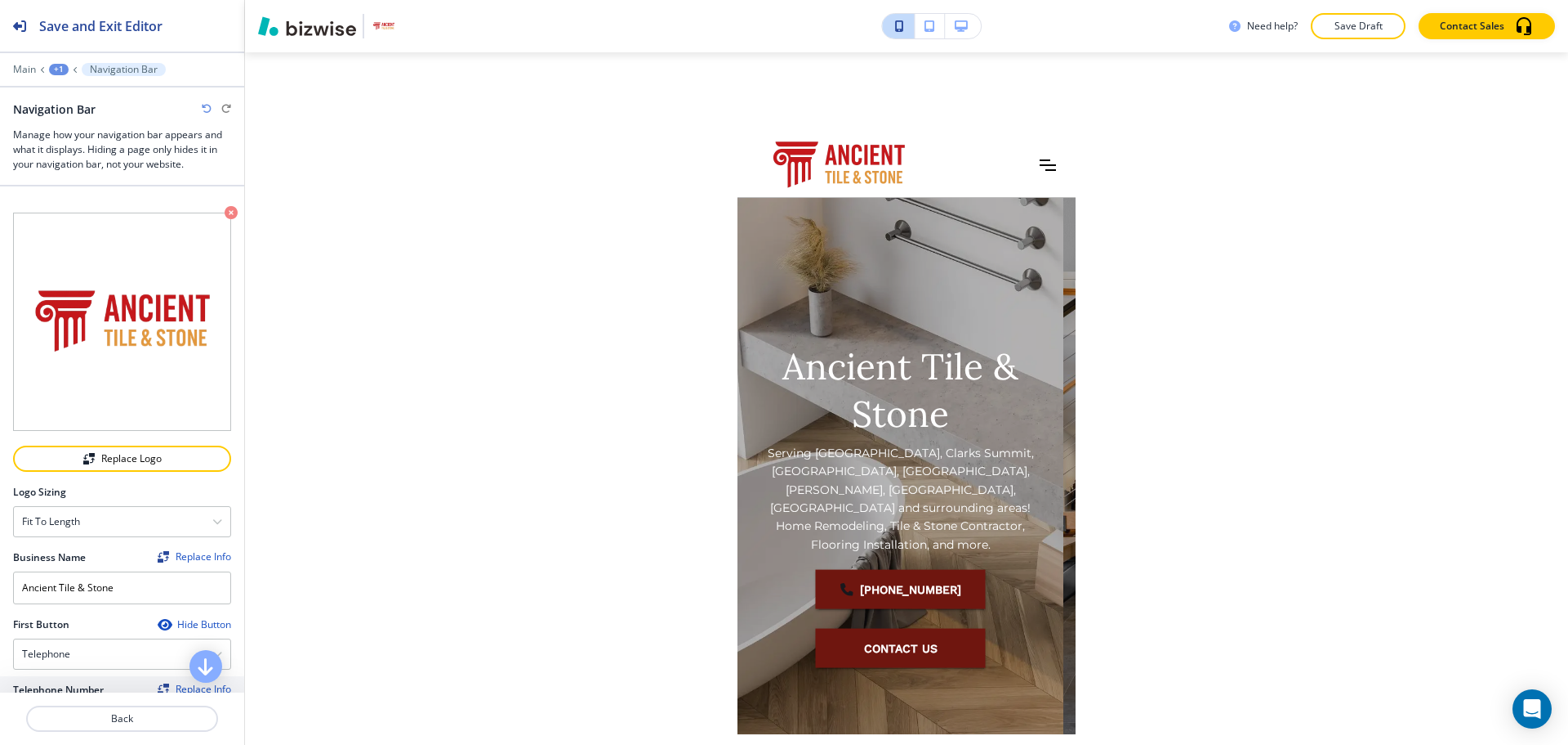
click at [962, 21] on icon "button" at bounding box center [961, 25] width 13 height 11
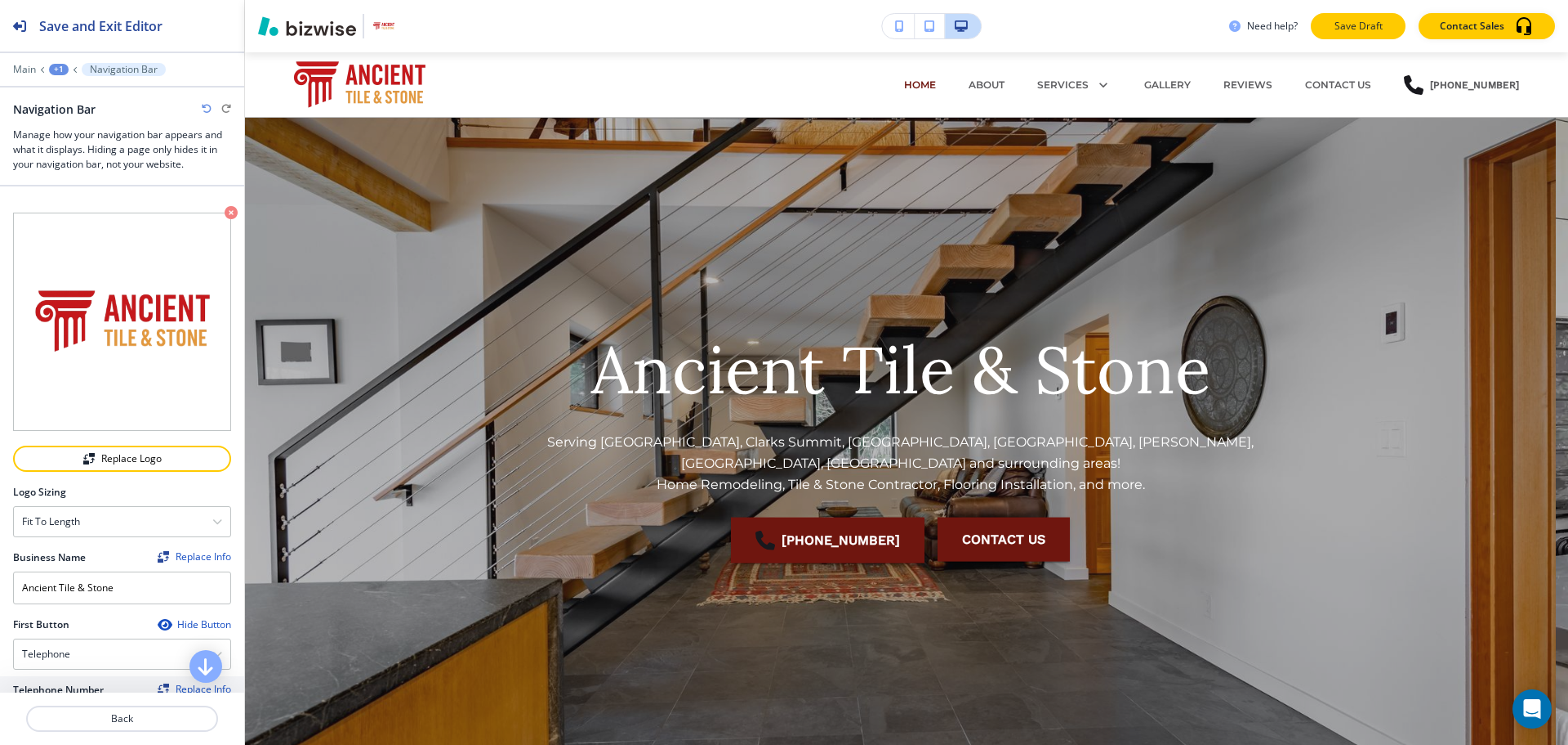
click at [1324, 19] on button "Save Draft" at bounding box center [1358, 25] width 95 height 26
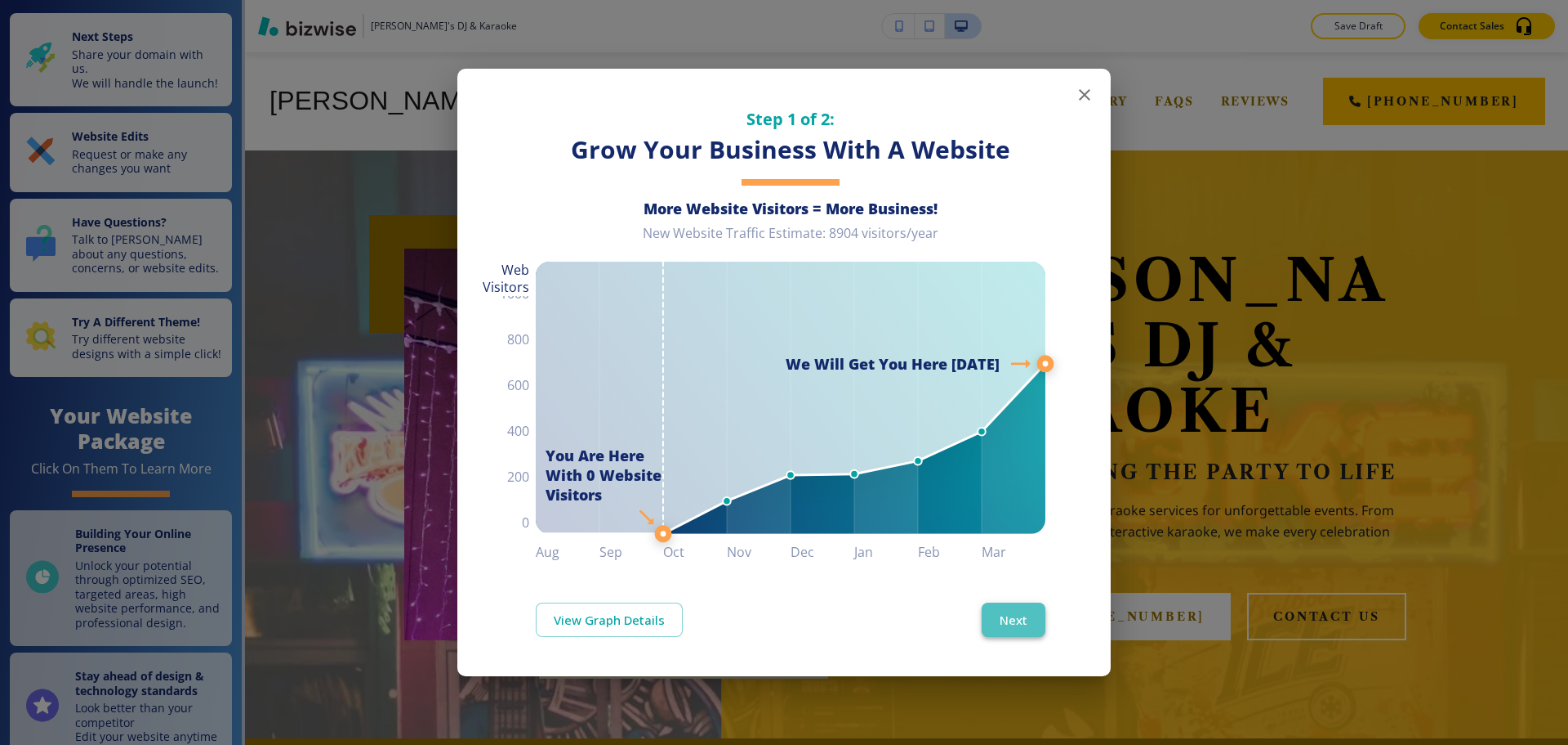
click at [1014, 624] on button "Next" at bounding box center [1014, 619] width 64 height 34
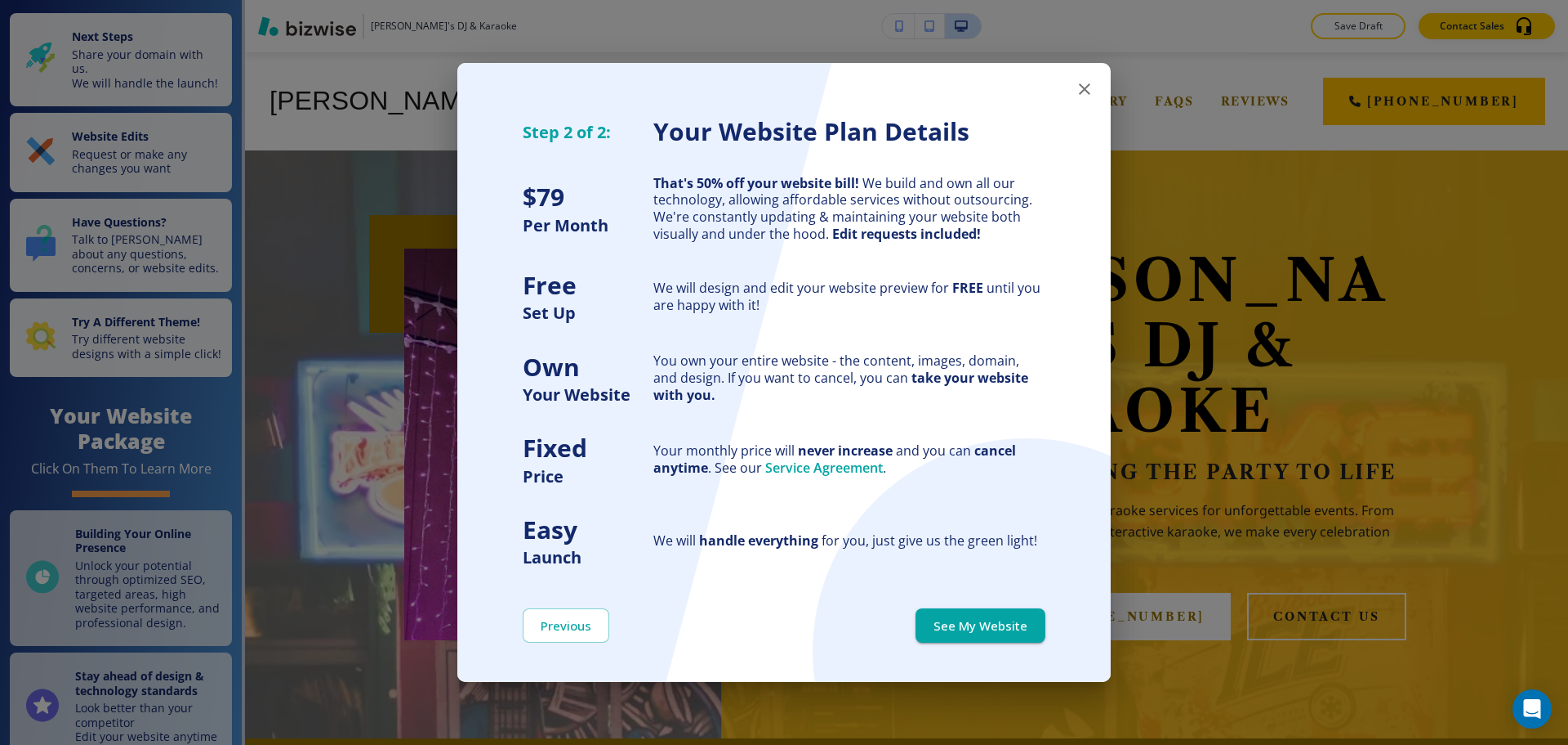
click at [1014, 624] on button "See My Website" at bounding box center [981, 625] width 130 height 34
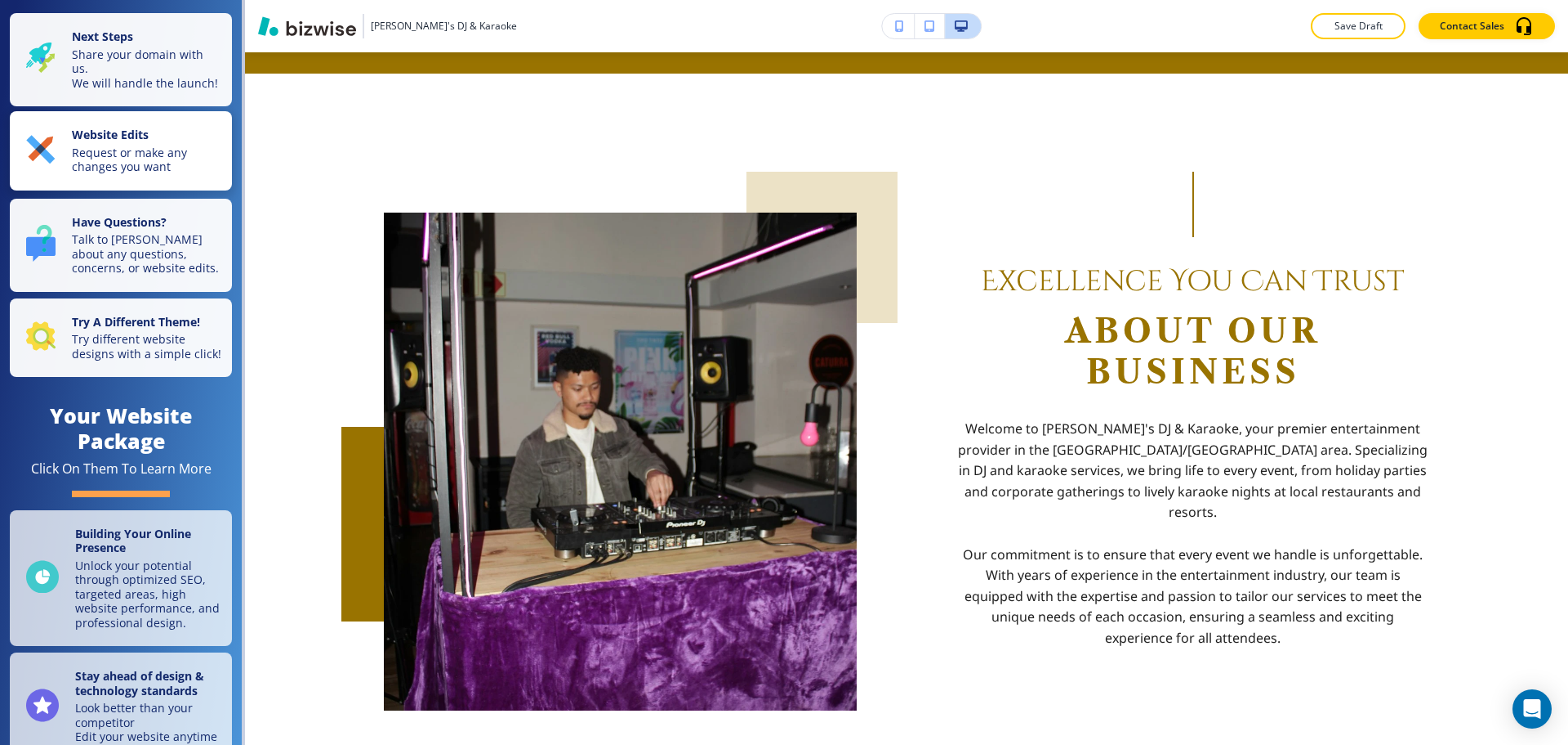
click at [143, 160] on p "Request or make any changes you want" at bounding box center [147, 160] width 150 height 29
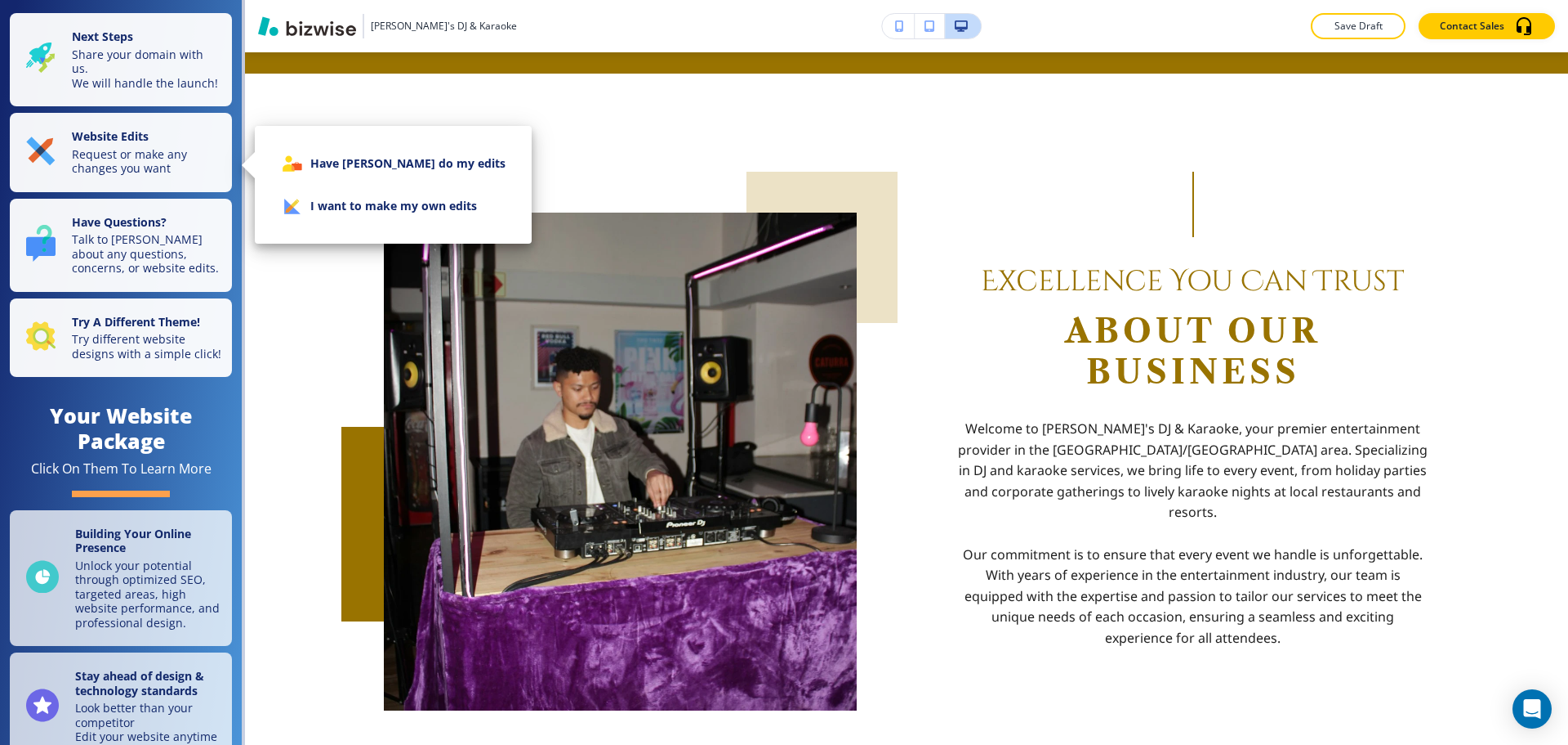
click at [305, 213] on li "I want to make my own edits" at bounding box center [393, 206] width 250 height 42
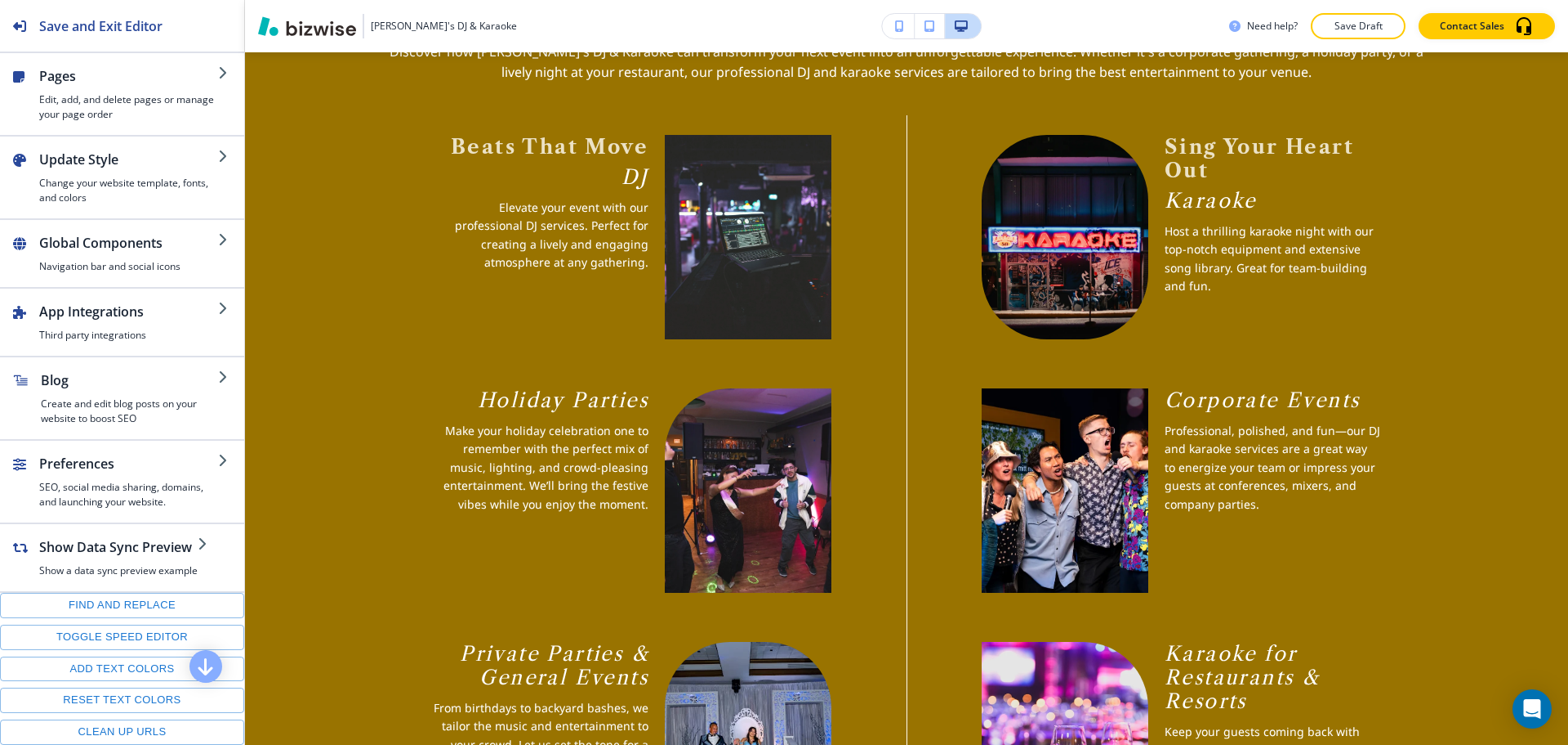
scroll to position [3189, 0]
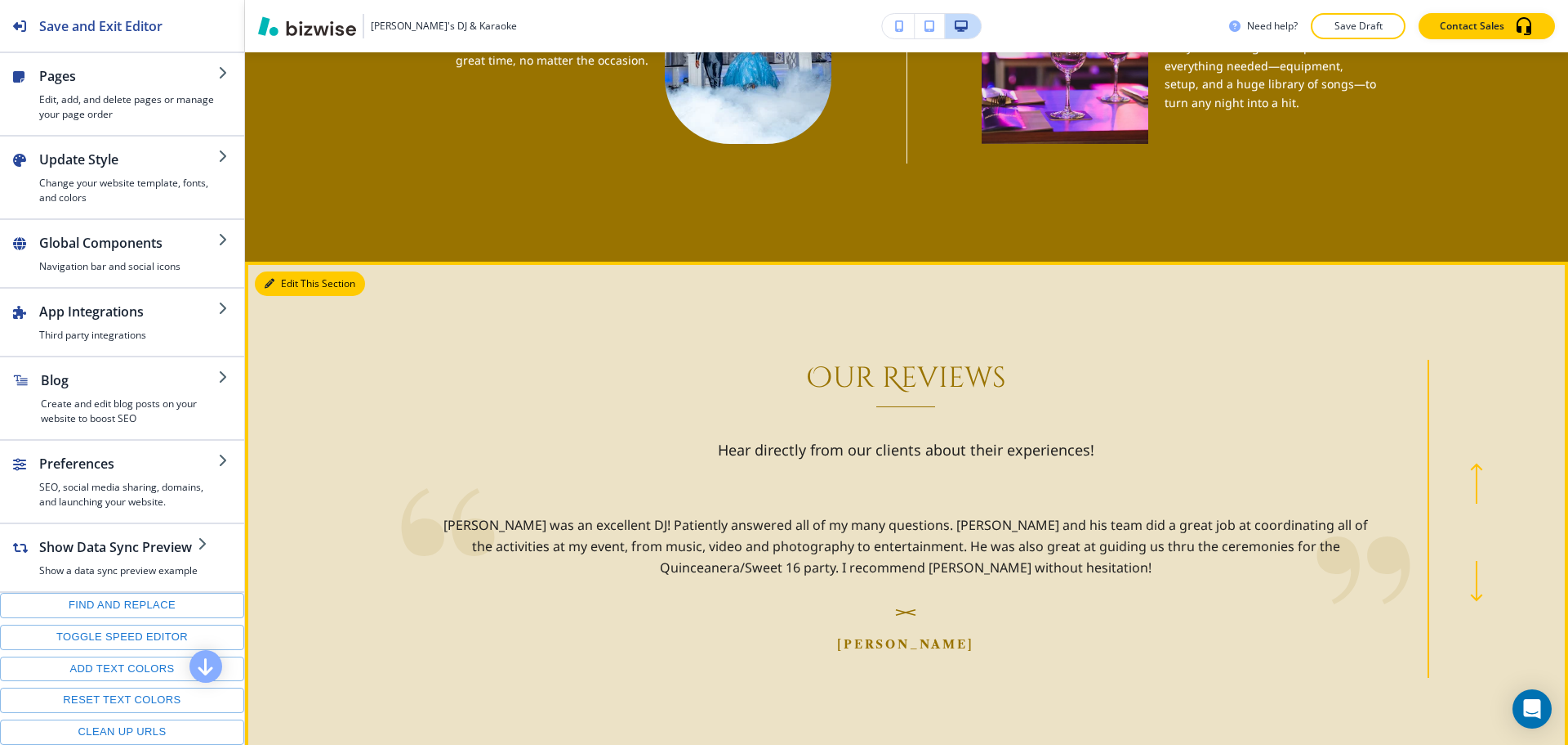
click at [282, 271] on button "Edit This Section" at bounding box center [310, 283] width 110 height 25
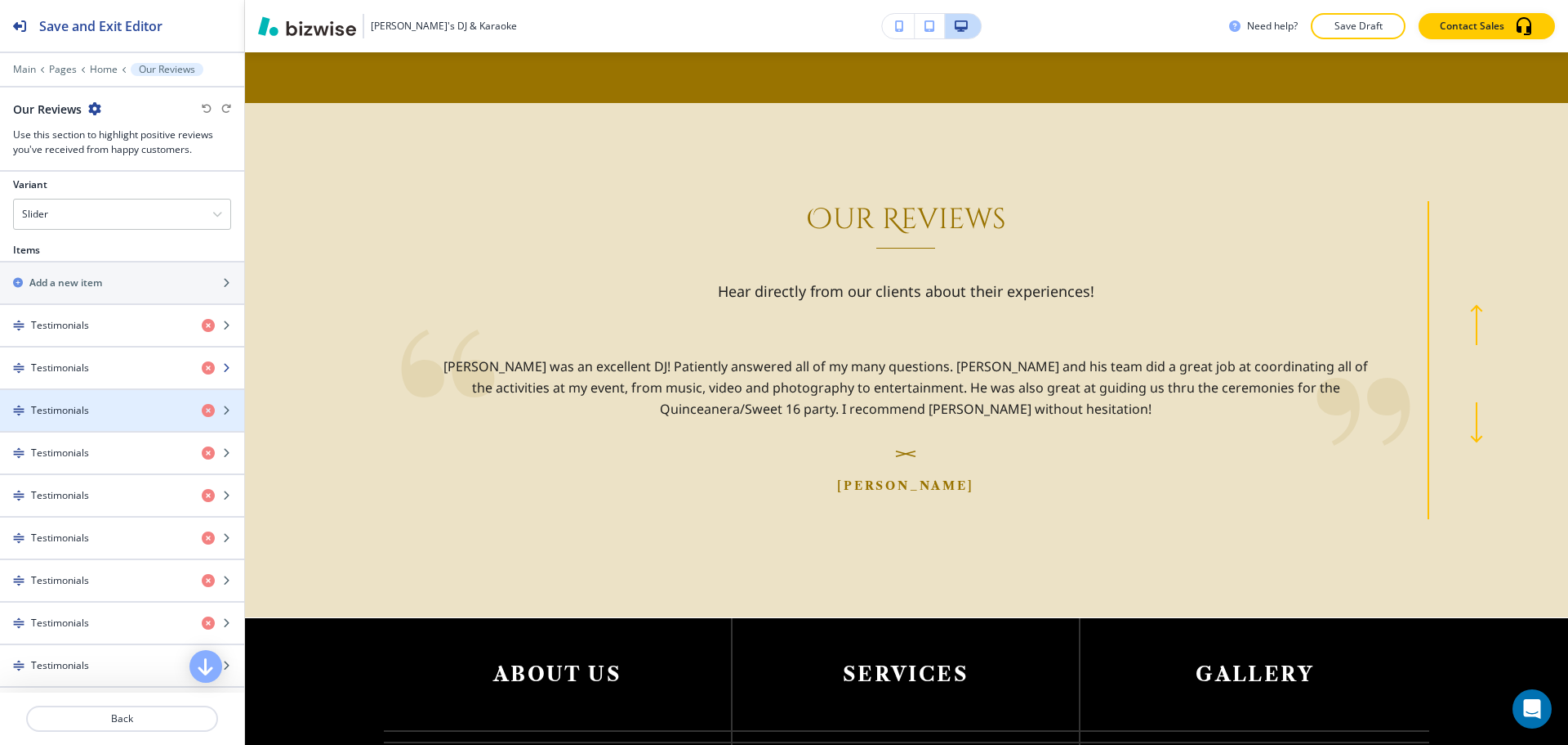
scroll to position [576, 0]
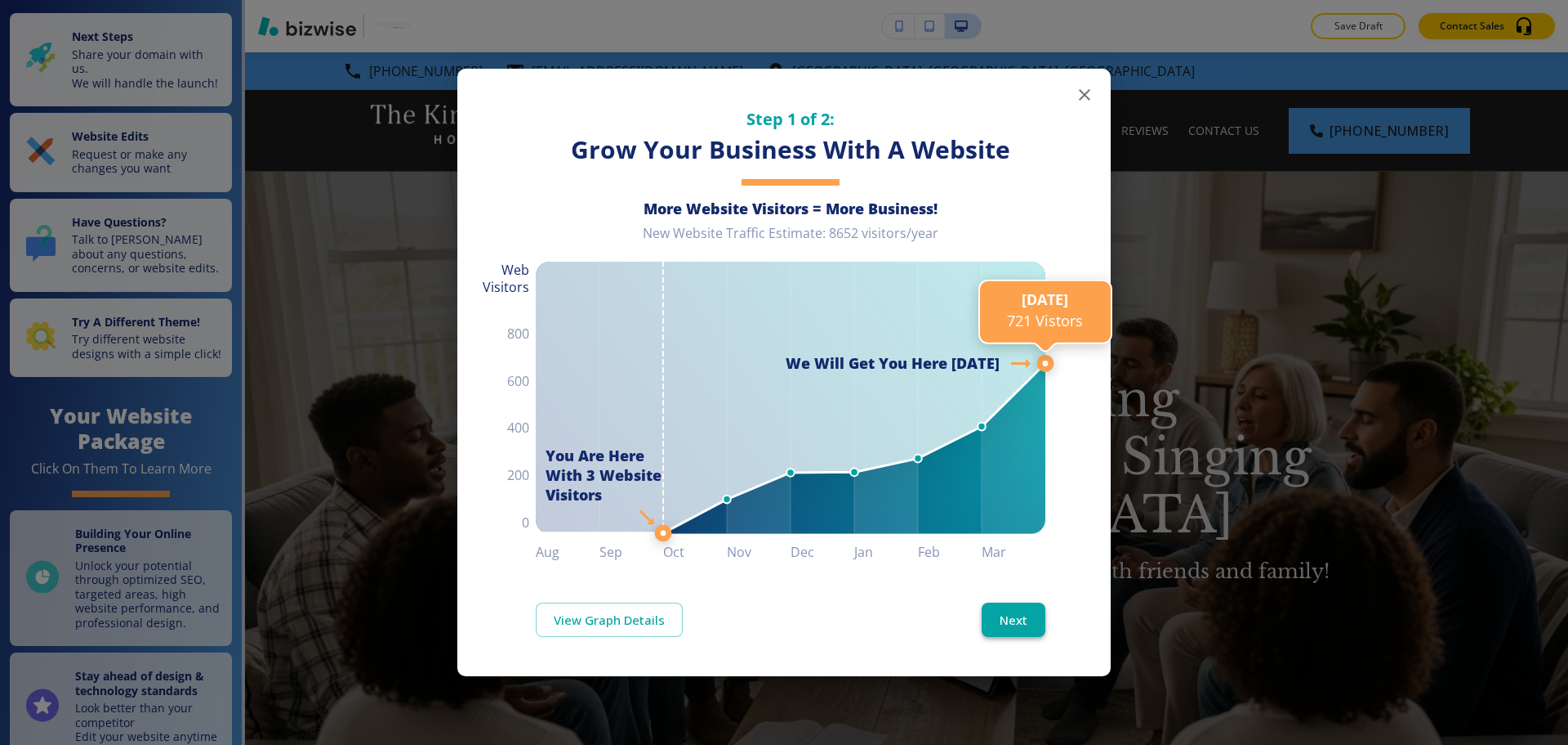
click at [1024, 633] on button "Next" at bounding box center [1014, 619] width 64 height 34
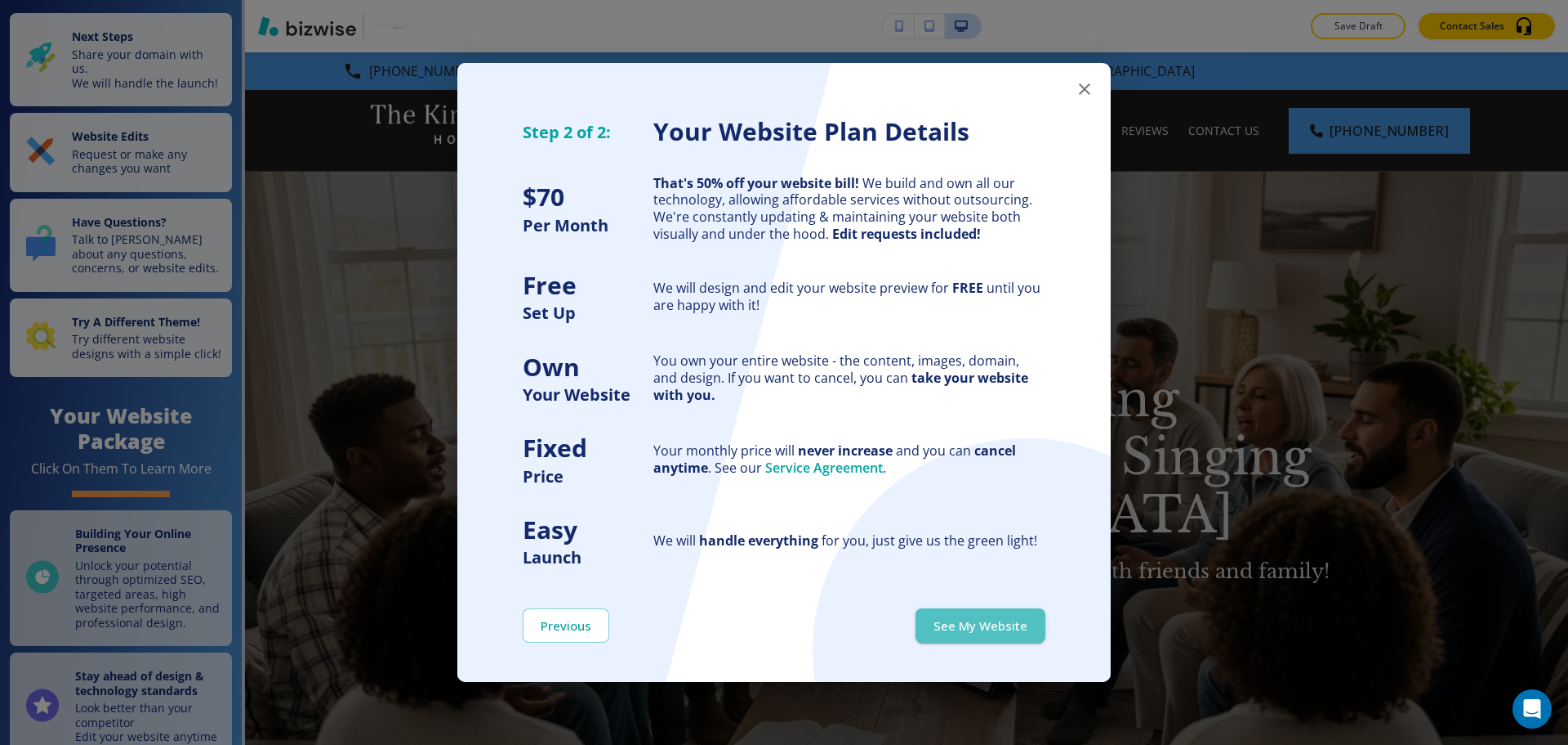
click at [1024, 633] on button "See My Website" at bounding box center [981, 625] width 130 height 34
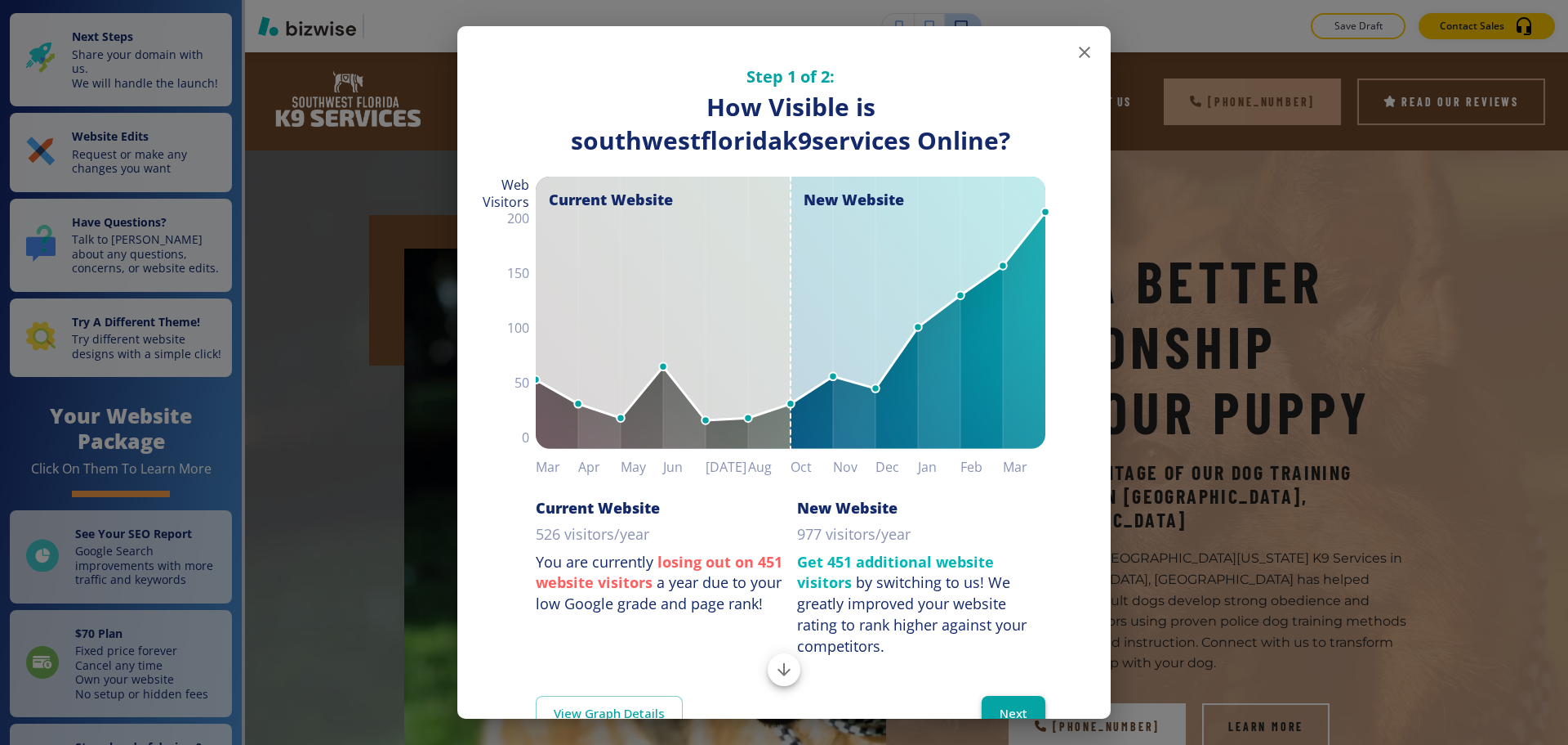
click at [1003, 696] on button "Next" at bounding box center [1014, 713] width 64 height 34
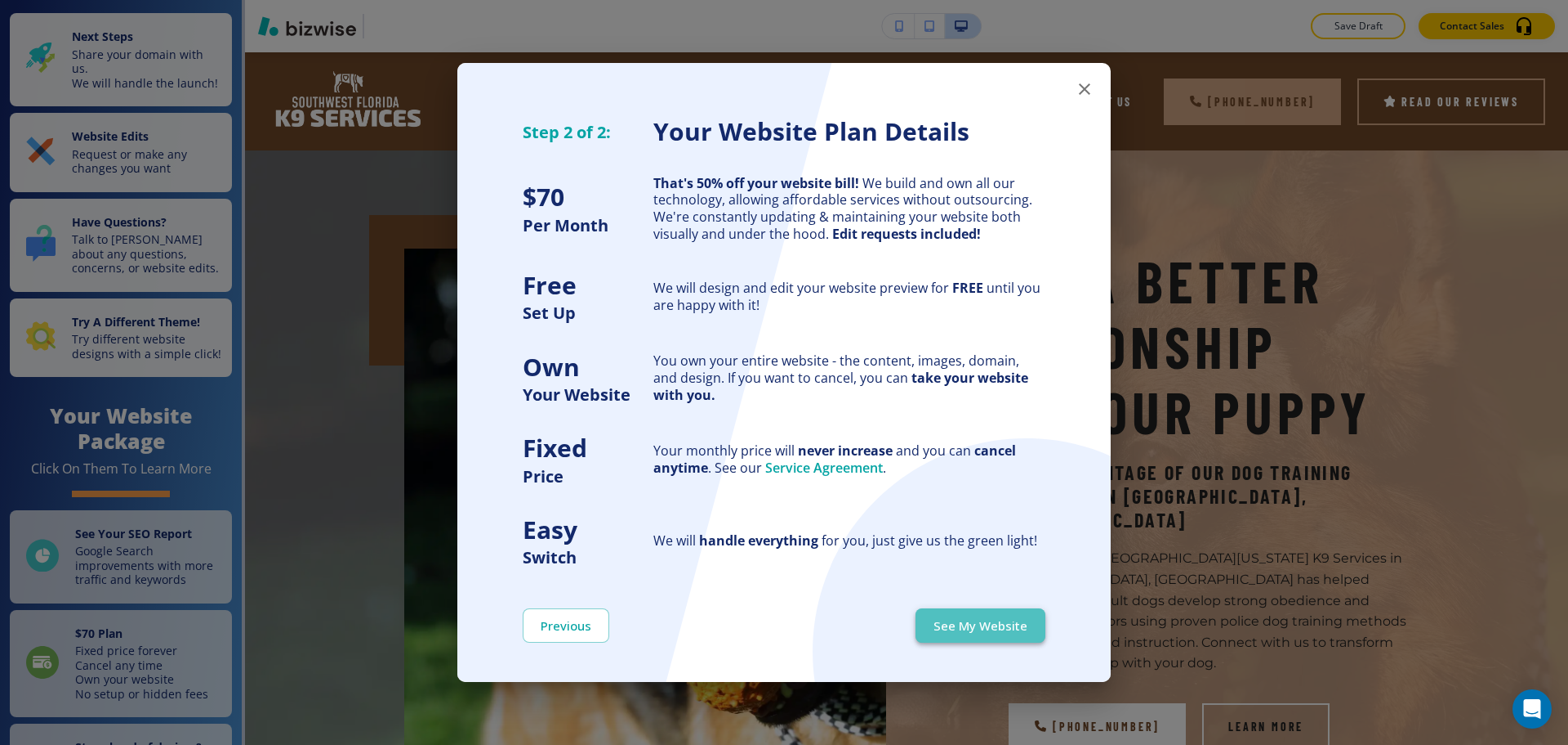
click at [1007, 624] on button "See My Website" at bounding box center [981, 625] width 130 height 34
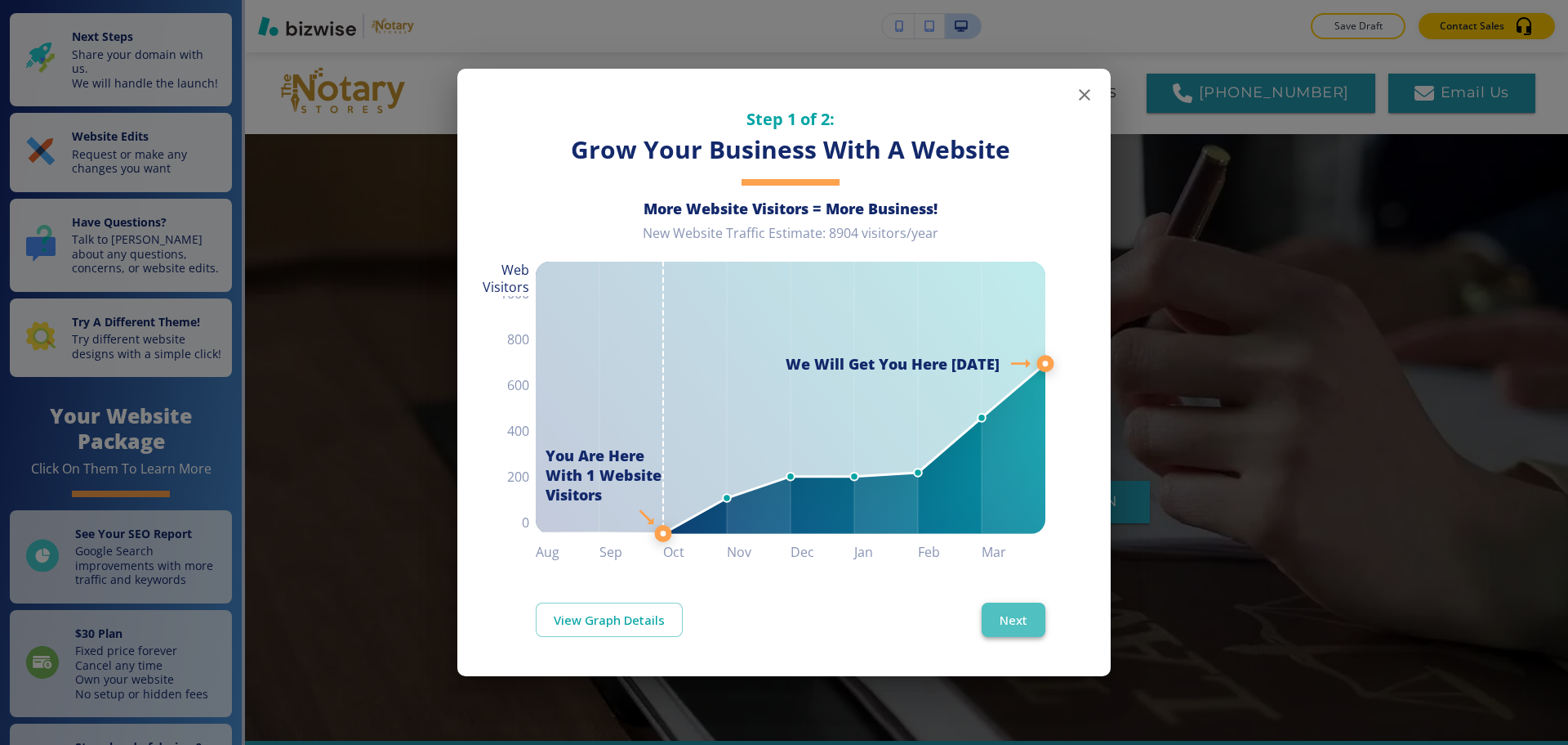
click at [1011, 608] on button "Next" at bounding box center [1014, 619] width 64 height 34
click at [1024, 616] on button "Next" at bounding box center [1014, 619] width 64 height 34
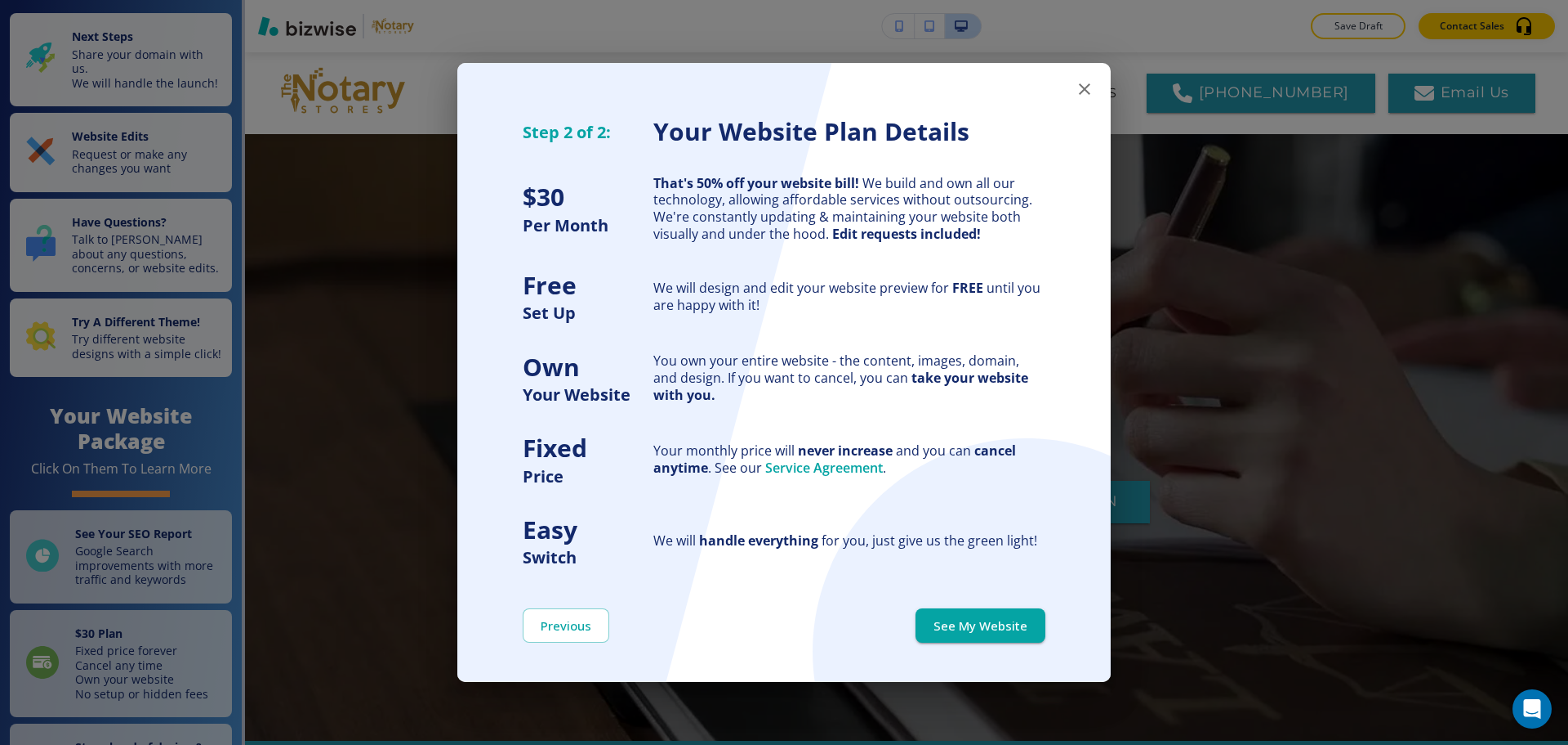
click at [1024, 617] on button "See My Website" at bounding box center [981, 625] width 130 height 34
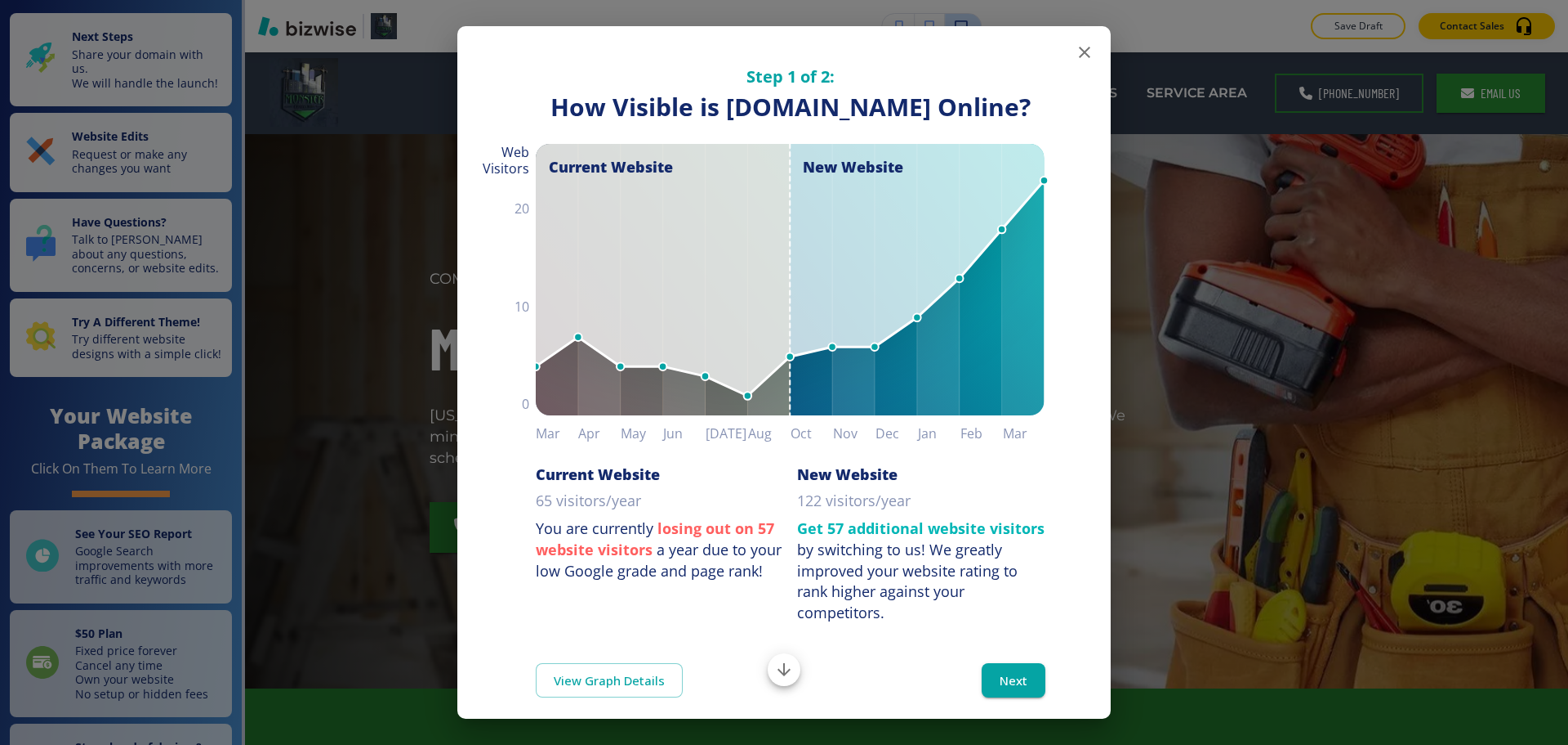
click at [991, 697] on button "Next" at bounding box center [1014, 680] width 64 height 34
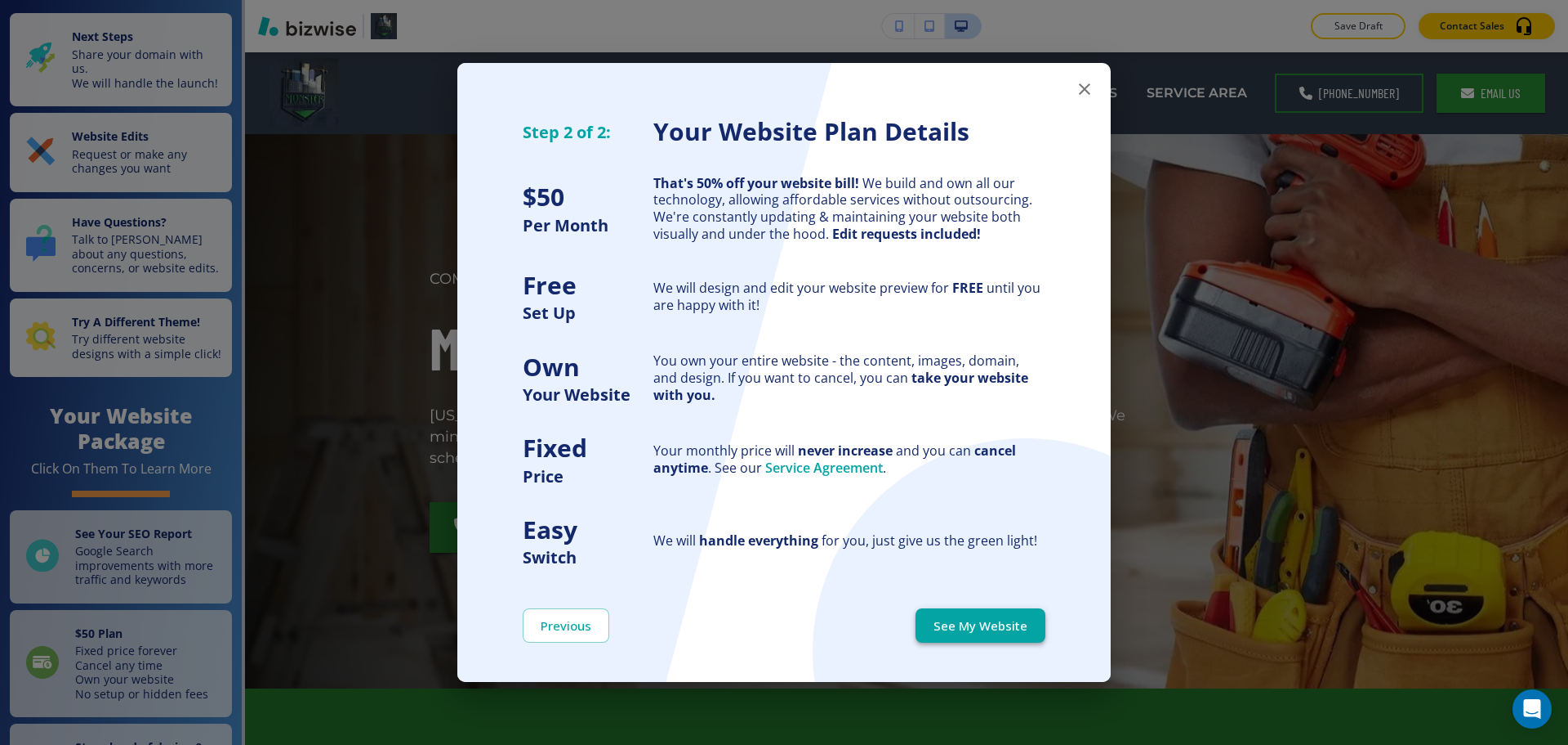
click at [987, 618] on button "See My Website" at bounding box center [981, 625] width 130 height 34
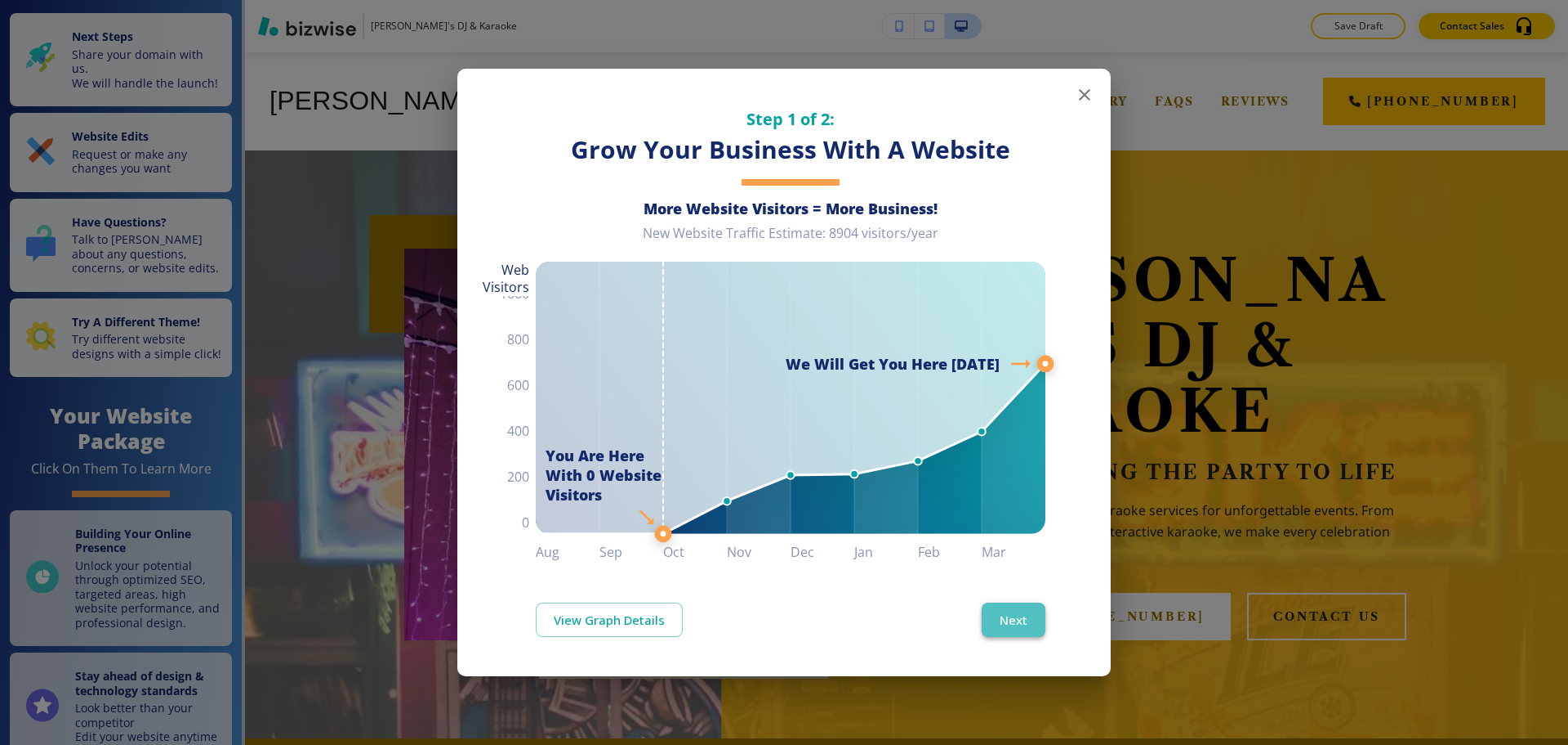
click at [1001, 611] on button "Next" at bounding box center [1014, 619] width 64 height 34
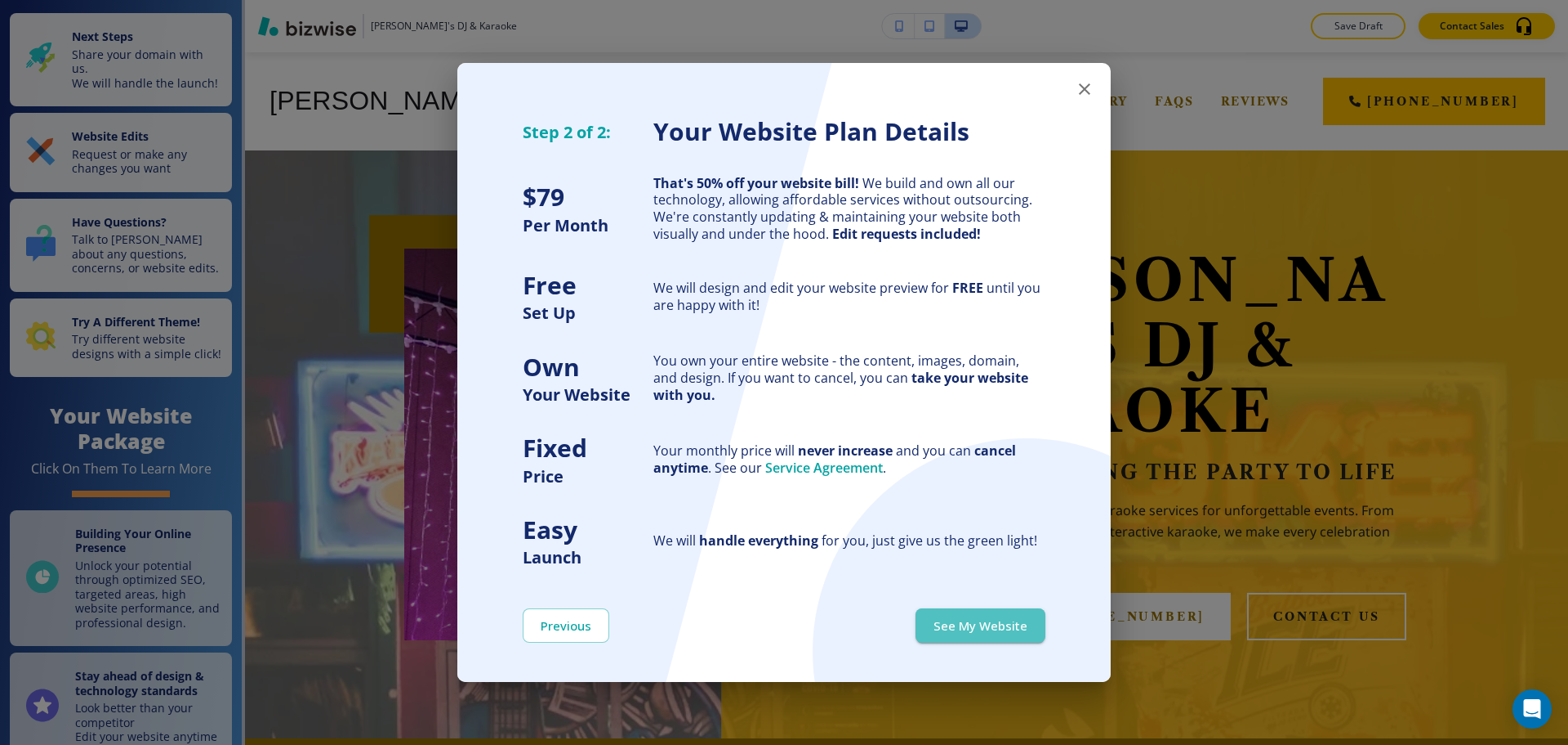
click at [1001, 611] on button "See My Website" at bounding box center [981, 625] width 130 height 34
